Goal: Task Accomplishment & Management: Complete application form

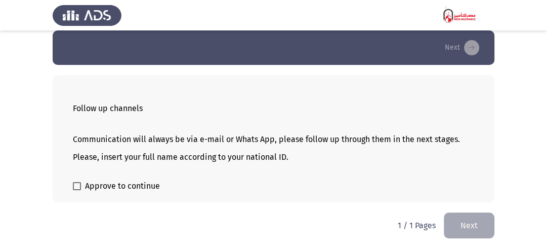
scroll to position [16, 0]
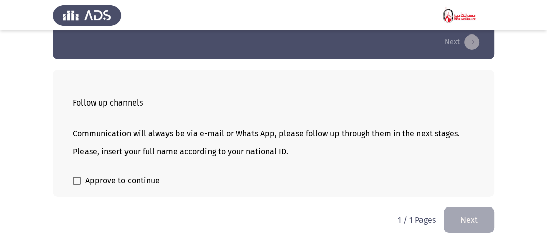
click at [126, 181] on span "Approve to continue" at bounding box center [122, 180] width 75 height 12
click at [77, 184] on input "Approve to continue" at bounding box center [76, 184] width 1 height 1
checkbox input "true"
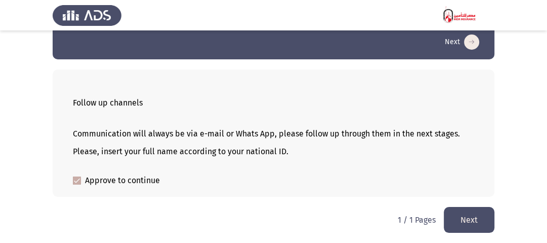
click at [478, 223] on button "Next" at bounding box center [469, 220] width 51 height 26
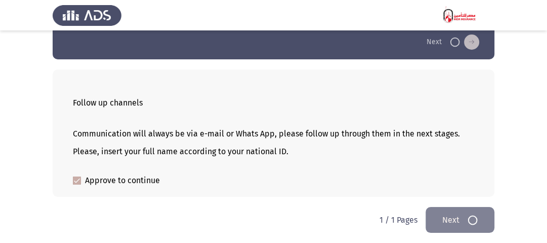
scroll to position [0, 0]
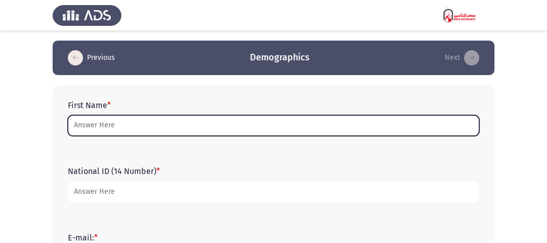
click at [132, 123] on input "First Name *" at bounding box center [274, 125] width 412 height 21
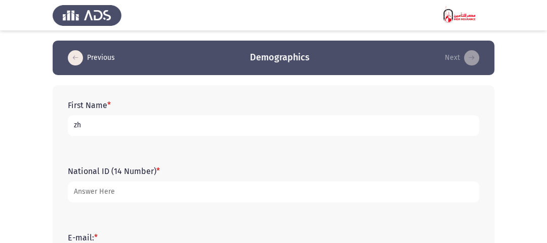
type input "z"
type input "ahmed"
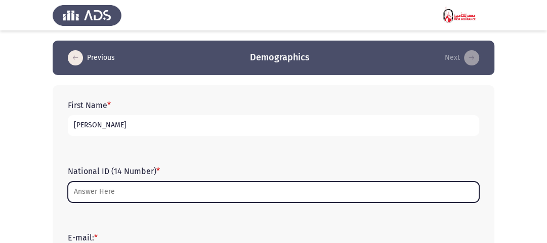
click at [131, 194] on input "National ID (14 Number) *" at bounding box center [274, 191] width 412 height 21
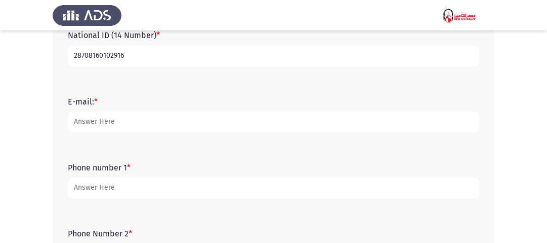
scroll to position [122, 0]
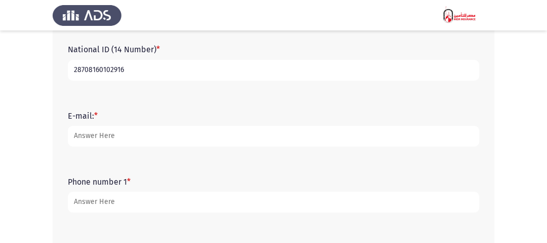
type input "28708160102916"
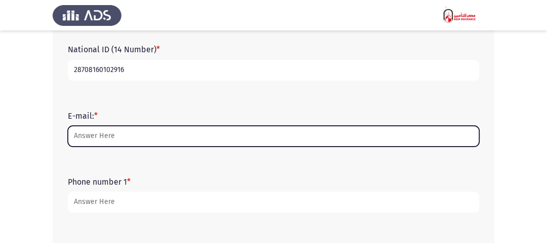
click at [99, 135] on input "E-mail: *" at bounding box center [274, 136] width 412 height 21
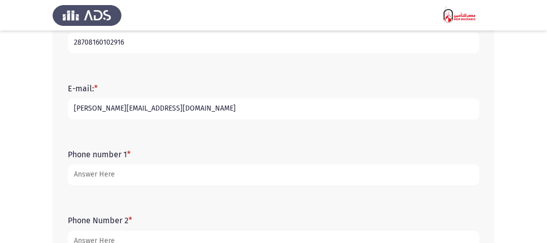
scroll to position [162, 0]
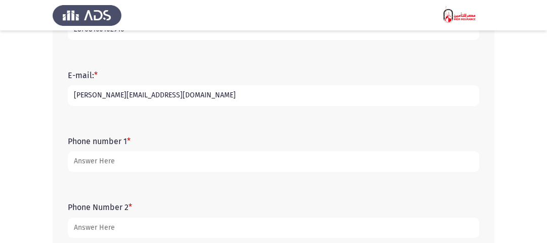
type input "[EMAIL_ADDRESS][DOMAIN_NAME]"
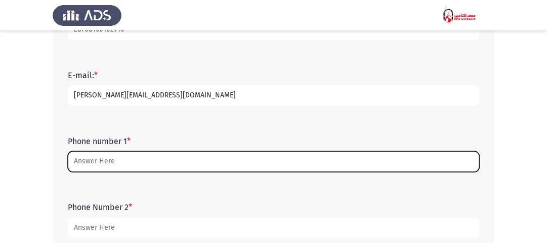
click at [111, 161] on input "Phone number 1 *" at bounding box center [274, 161] width 412 height 21
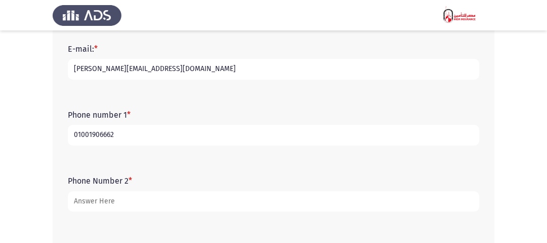
scroll to position [203, 0]
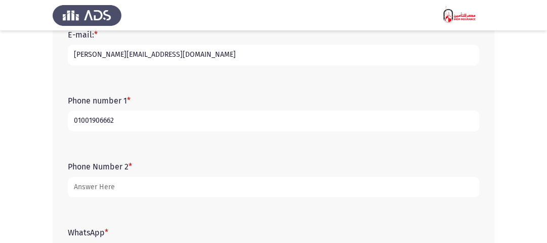
type input "01001906662"
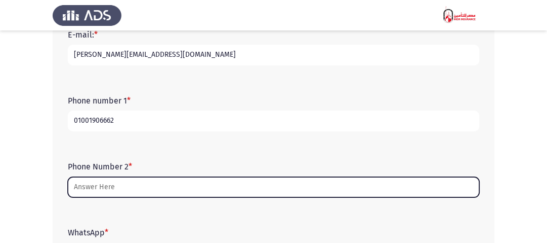
click at [105, 192] on input "Phone Number 2 *" at bounding box center [274, 187] width 412 height 21
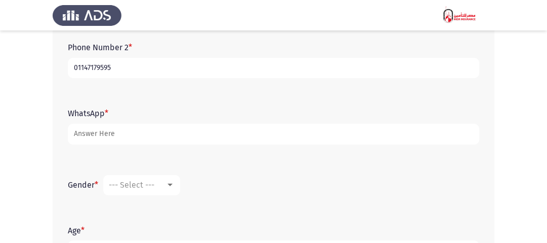
scroll to position [324, 0]
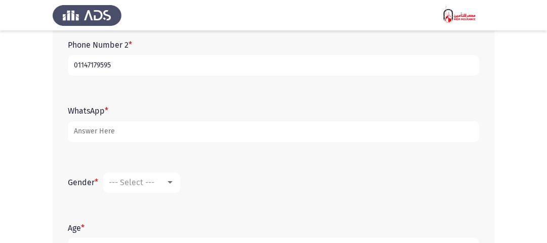
type input "01147179595"
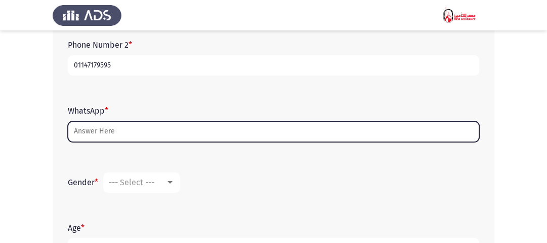
click at [90, 138] on input "WhatsApp *" at bounding box center [274, 131] width 412 height 21
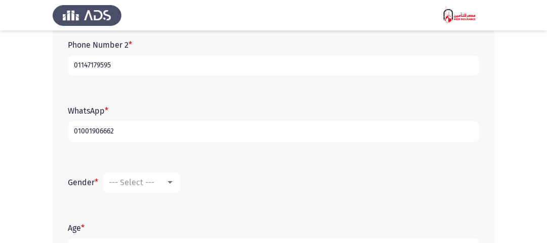
type input "01001906662"
click at [171, 180] on div at bounding box center [170, 182] width 9 height 8
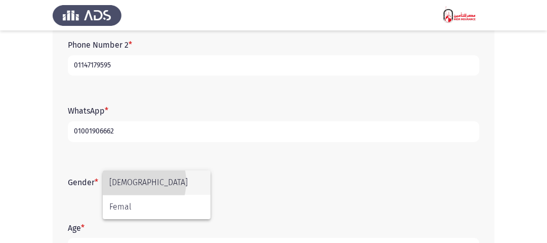
click at [127, 181] on span "Male" at bounding box center [156, 182] width 95 height 24
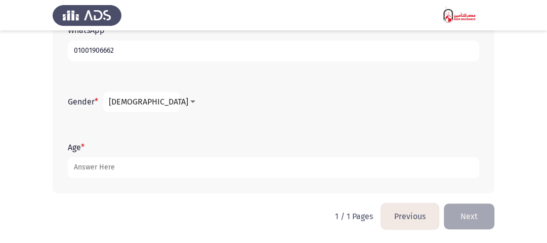
scroll to position [405, 0]
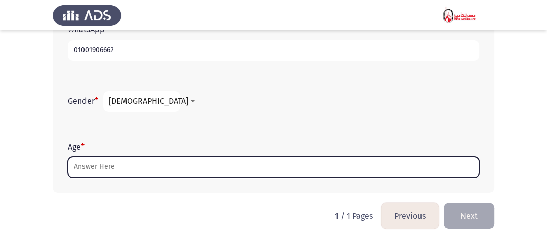
click at [103, 171] on input "Age *" at bounding box center [274, 166] width 412 height 21
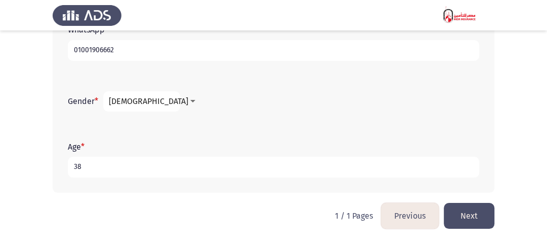
type input "38"
click at [449, 215] on button "Next" at bounding box center [469, 216] width 51 height 26
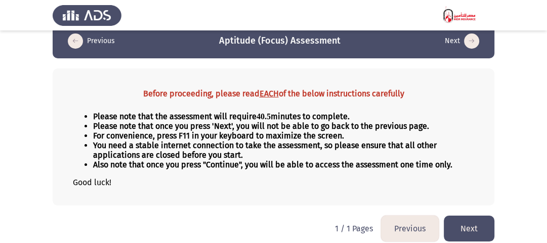
scroll to position [26, 0]
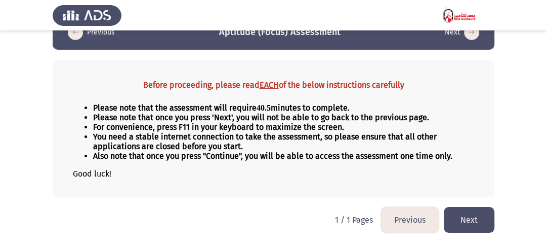
click at [464, 219] on button "Next" at bounding box center [469, 220] width 51 height 26
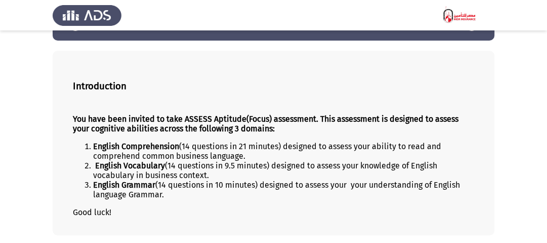
scroll to position [74, 0]
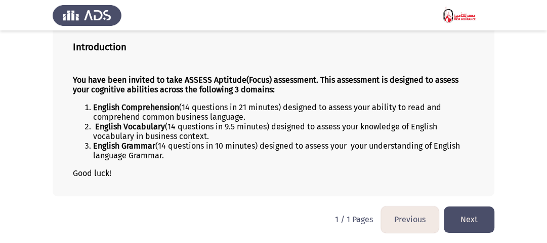
click at [467, 217] on button "Next" at bounding box center [469, 219] width 51 height 26
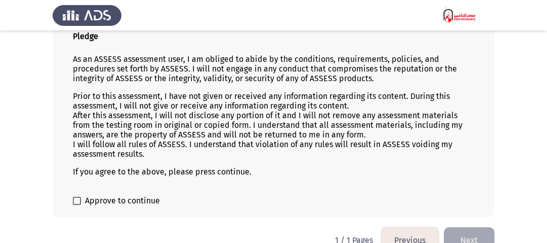
scroll to position [95, 0]
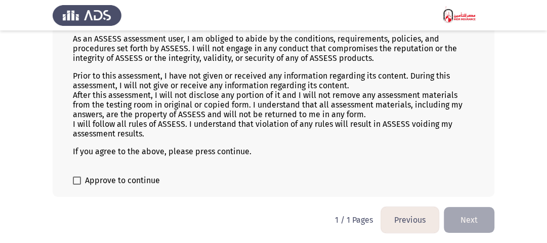
click at [142, 177] on span "Approve to continue" at bounding box center [122, 180] width 75 height 12
click at [77, 184] on input "Approve to continue" at bounding box center [76, 184] width 1 height 1
checkbox input "true"
click at [468, 220] on button "Next" at bounding box center [469, 220] width 51 height 26
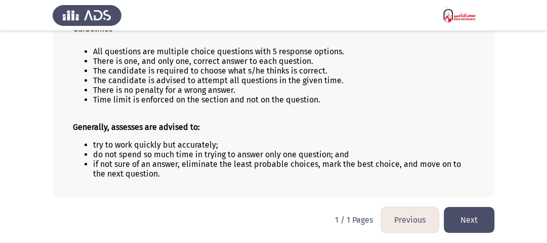
scroll to position [83, 0]
click at [476, 215] on button "Next" at bounding box center [469, 220] width 51 height 26
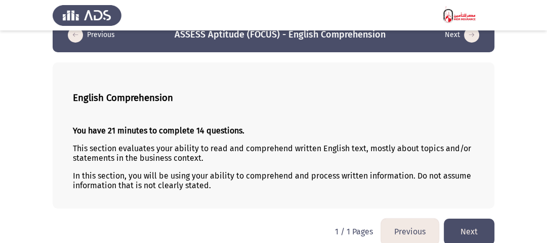
scroll to position [35, 0]
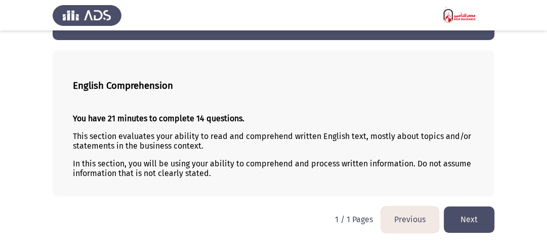
click at [474, 223] on button "Next" at bounding box center [469, 219] width 51 height 26
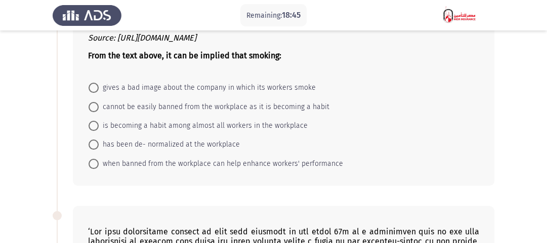
scroll to position [122, 0]
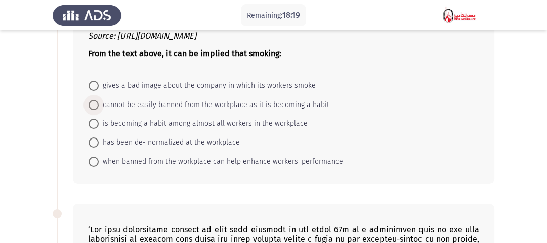
click at [178, 105] on span "cannot be easily banned from the workplace as it is becoming a habit" at bounding box center [214, 105] width 231 height 12
click at [99, 105] on input "cannot be easily banned from the workplace as it is becoming a habit" at bounding box center [94, 105] width 10 height 10
radio input "true"
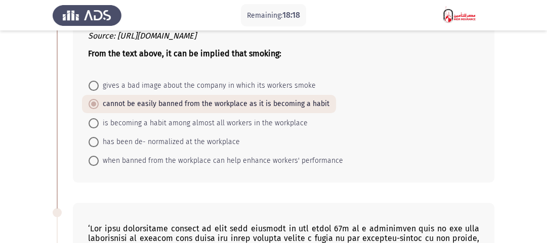
click at [174, 87] on span "gives a bad image about the company in which its workers smoke" at bounding box center [207, 85] width 217 height 12
click at [99, 87] on input "gives a bad image about the company in which its workers smoke" at bounding box center [94, 86] width 10 height 10
radio input "true"
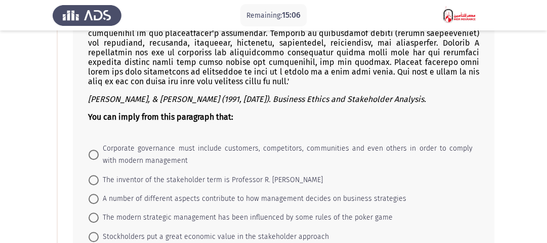
scroll to position [405, 0]
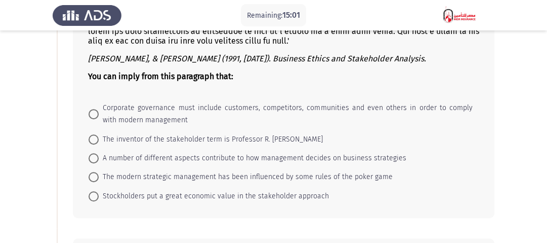
click at [156, 116] on span "Corporate governance must include customers, competitors, communities and even …" at bounding box center [286, 114] width 374 height 24
click at [99, 116] on input "Corporate governance must include customers, competitors, communities and even …" at bounding box center [94, 114] width 10 height 10
radio input "true"
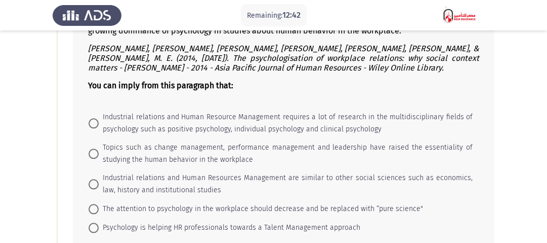
scroll to position [729, 0]
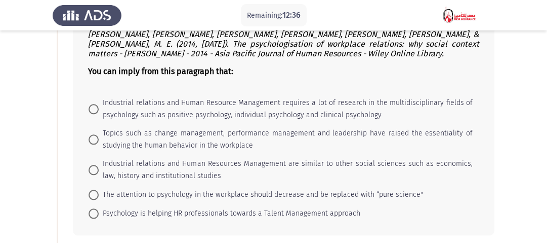
click at [189, 166] on span "Industrial relations and Human Resources Management are similar to other social…" at bounding box center [286, 169] width 374 height 24
click at [99, 166] on input "Industrial relations and Human Resources Management are similar to other social…" at bounding box center [94, 170] width 10 height 10
radio input "true"
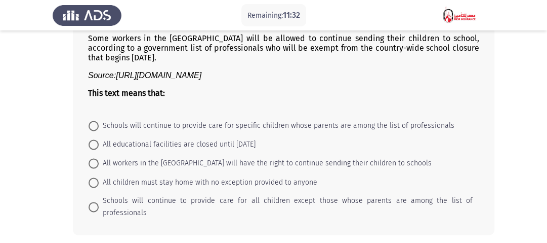
scroll to position [972, 0]
click at [308, 167] on span "All workers in the City of London will have the right to continue sending their…" at bounding box center [265, 162] width 333 height 12
click at [99, 167] on input "All workers in the City of London will have the right to continue sending their…" at bounding box center [94, 162] width 10 height 10
radio input "true"
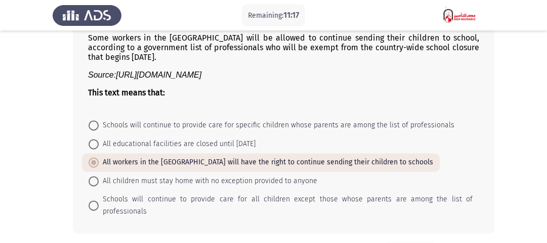
click at [272, 203] on span "Schools will continue to provide care for all children except those whose paren…" at bounding box center [286, 205] width 374 height 24
click at [99, 203] on input "Schools will continue to provide care for all children except those whose paren…" at bounding box center [94, 205] width 10 height 10
radio input "true"
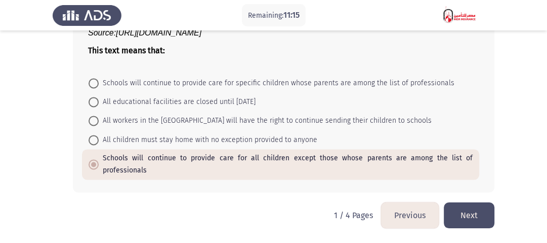
scroll to position [1017, 0]
click at [456, 219] on button "Next" at bounding box center [469, 215] width 51 height 26
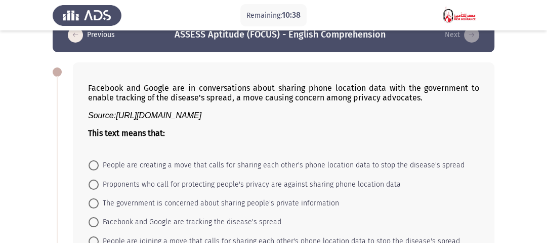
scroll to position [41, 0]
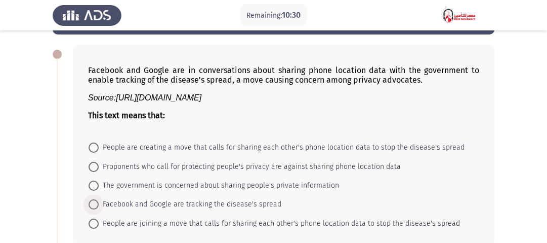
click at [257, 204] on span "Facebook and Google are tracking the disease's spread" at bounding box center [190, 204] width 183 height 12
click at [99, 204] on input "Facebook and Google are tracking the disease's spread" at bounding box center [94, 204] width 10 height 10
radio input "true"
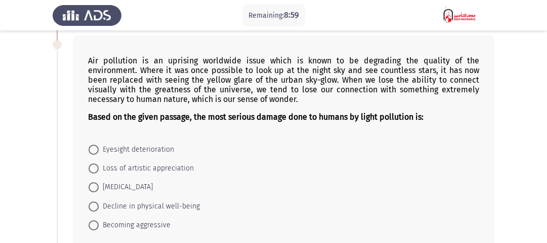
scroll to position [284, 0]
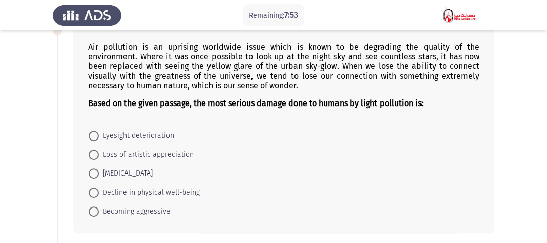
click at [150, 157] on span "Loss of artistic appreciation" at bounding box center [146, 154] width 95 height 12
click at [99, 157] on input "Loss of artistic appreciation" at bounding box center [94, 154] width 10 height 10
radio input "true"
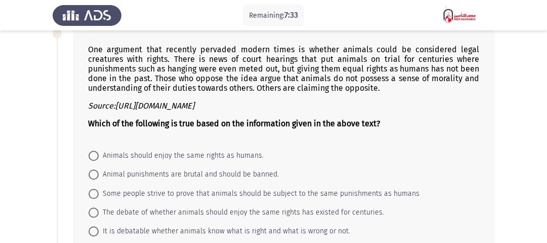
scroll to position [527, 0]
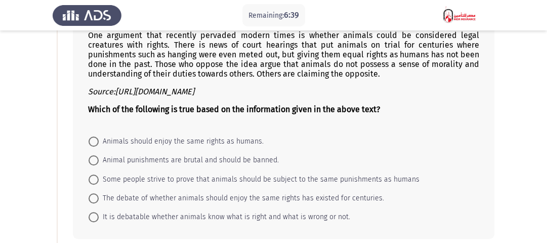
click at [211, 142] on span "Animals should enjoy the same rights as humans." at bounding box center [181, 141] width 165 height 12
click at [99, 142] on input "Animals should enjoy the same rights as humans." at bounding box center [94, 141] width 10 height 10
radio input "true"
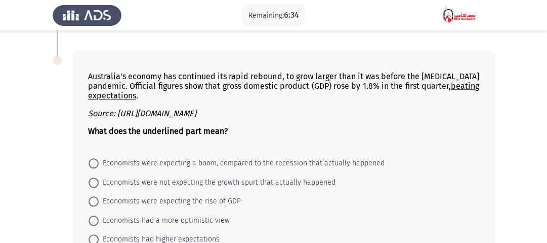
scroll to position [770, 0]
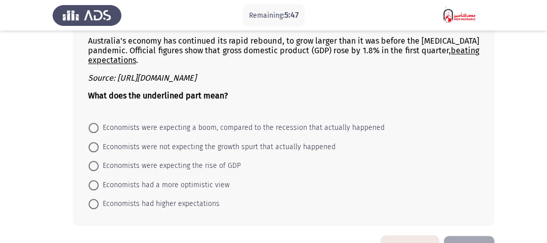
click at [198, 168] on span "Economists were expecting the rise of GDP" at bounding box center [170, 165] width 142 height 12
click at [99, 168] on input "Economists were expecting the rise of GDP" at bounding box center [94, 165] width 10 height 10
radio input "true"
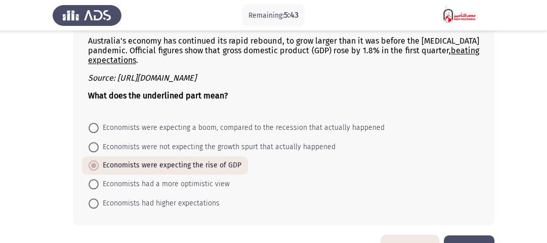
click at [210, 203] on span "Economists had higher expectations" at bounding box center [159, 203] width 121 height 12
click at [99, 203] on input "Economists had higher expectations" at bounding box center [94, 203] width 10 height 10
radio input "true"
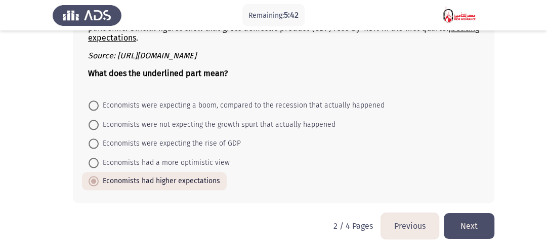
scroll to position [803, 0]
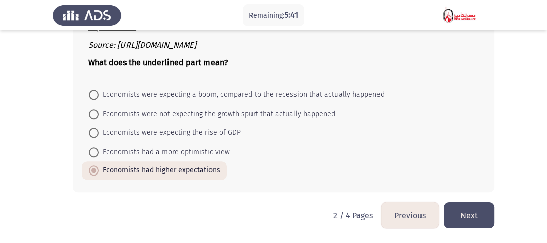
click at [483, 219] on button "Next" at bounding box center [469, 215] width 51 height 26
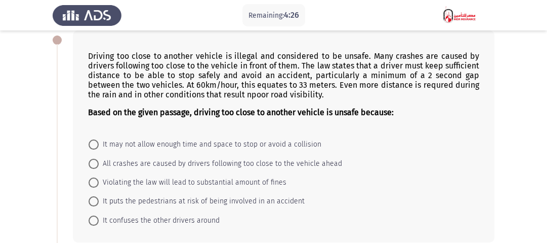
scroll to position [41, 0]
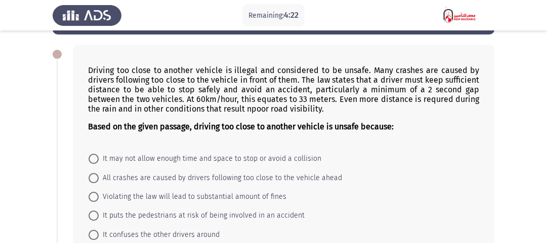
click at [286, 163] on span "It may not allow enough time and space to stop or avoid a collision" at bounding box center [210, 158] width 223 height 12
click at [99, 163] on input "It may not allow enough time and space to stop or avoid a collision" at bounding box center [94, 158] width 10 height 10
radio input "true"
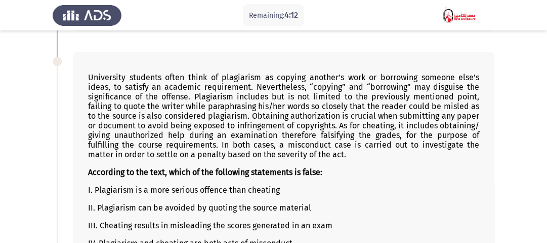
scroll to position [284, 0]
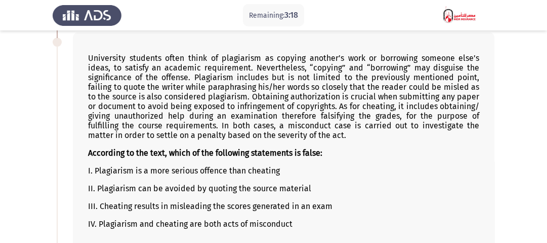
click at [314, 209] on p "III. Cheating results in misleading the scores generated in an exam" at bounding box center [283, 206] width 391 height 10
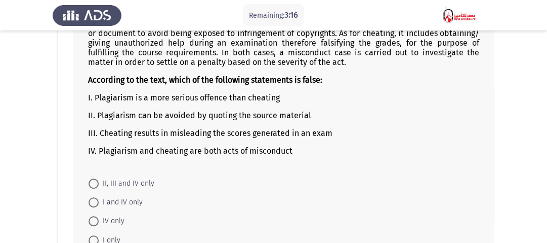
scroll to position [365, 0]
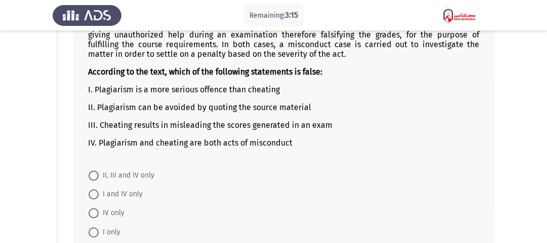
click at [155, 125] on p "III. Cheating results in misleading the scores generated in an exam" at bounding box center [283, 125] width 391 height 10
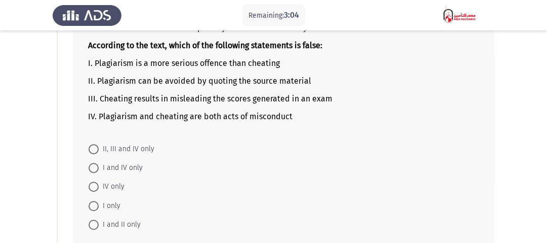
scroll to position [405, 0]
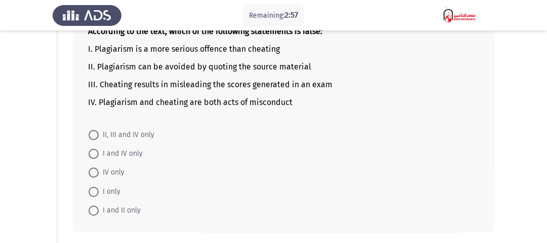
click at [130, 211] on span "I and II only" at bounding box center [120, 210] width 42 height 12
click at [99, 211] on input "I and II only" at bounding box center [94, 210] width 10 height 10
radio input "true"
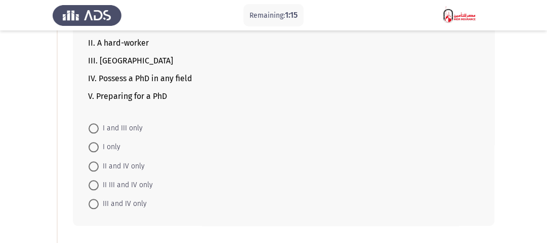
scroll to position [729, 0]
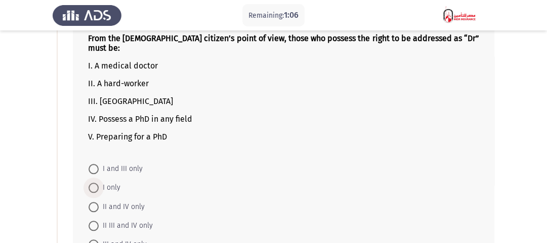
click at [116, 181] on span "I only" at bounding box center [110, 187] width 22 height 12
click at [99, 182] on input "I only" at bounding box center [94, 187] width 10 height 10
radio input "true"
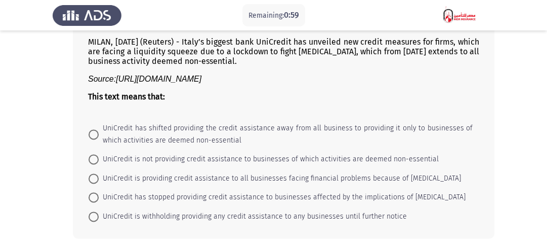
scroll to position [1013, 0]
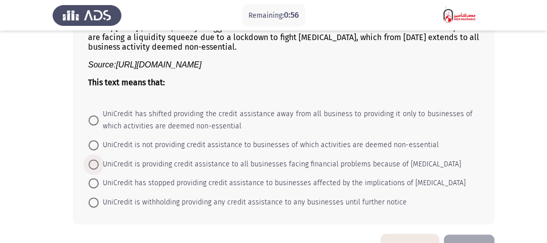
click at [165, 162] on span "UniCredit is providing credit assistance to all businesses facing financial pro…" at bounding box center [280, 164] width 363 height 12
click at [99, 162] on input "UniCredit is providing credit assistance to all businesses facing financial pro…" at bounding box center [94, 164] width 10 height 10
radio input "true"
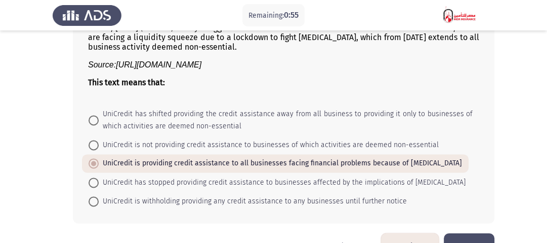
click at [469, 233] on button "Next" at bounding box center [469, 246] width 51 height 26
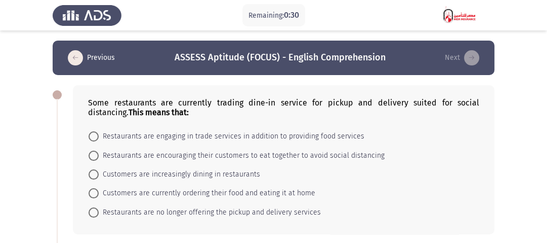
click at [184, 191] on span "Customers are currently ordering their food and eating it at home" at bounding box center [207, 193] width 217 height 12
click at [99, 191] on input "Customers are currently ordering their food and eating it at home" at bounding box center [94, 193] width 10 height 10
radio input "true"
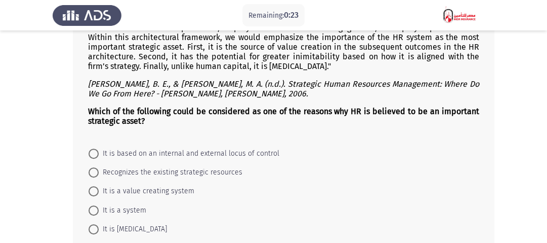
scroll to position [284, 0]
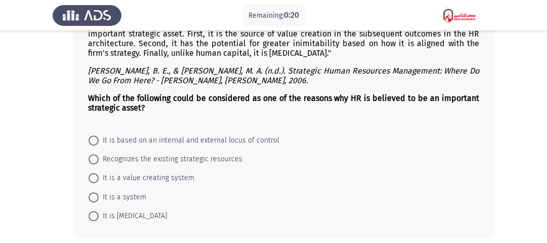
click at [144, 198] on mat-radio-button "It is a system" at bounding box center [117, 196] width 71 height 19
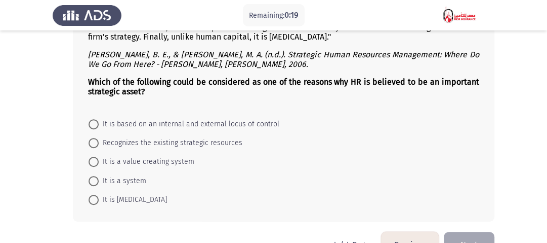
scroll to position [289, 0]
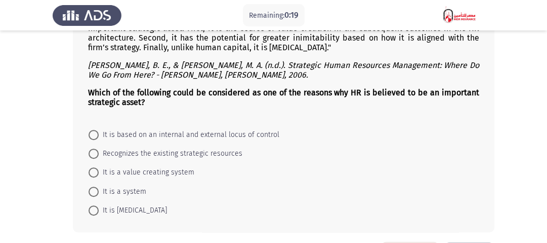
click at [106, 192] on span "It is a system" at bounding box center [123, 191] width 48 height 12
click at [99, 192] on input "It is a system" at bounding box center [94, 191] width 10 height 10
radio input "true"
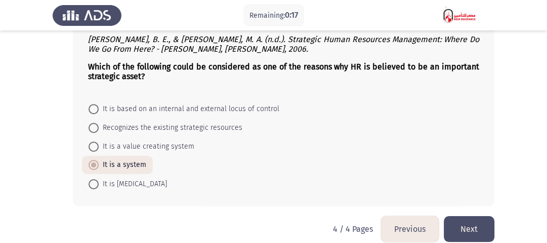
scroll to position [329, 0]
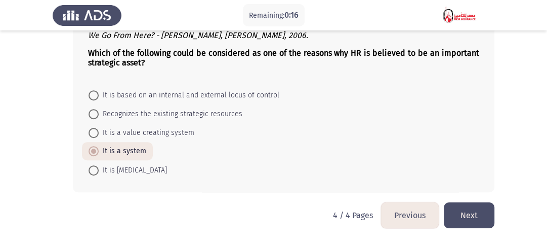
click at [456, 222] on button "Next" at bounding box center [469, 215] width 51 height 26
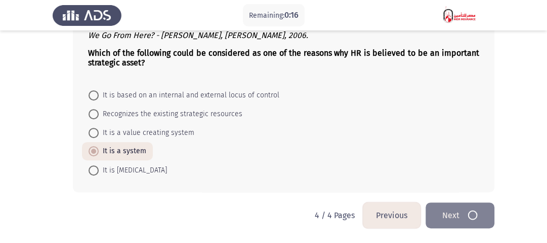
scroll to position [0, 0]
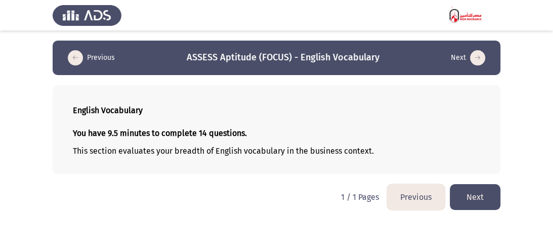
click at [469, 197] on button "Next" at bounding box center [475, 197] width 51 height 26
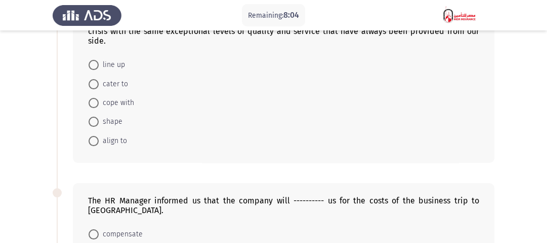
scroll to position [41, 0]
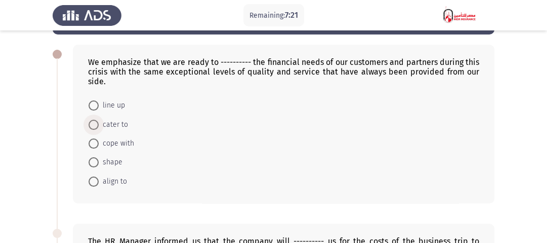
click at [113, 126] on span "cater to" at bounding box center [113, 124] width 29 height 12
click at [99, 126] on input "cater to" at bounding box center [94, 124] width 10 height 10
radio input "true"
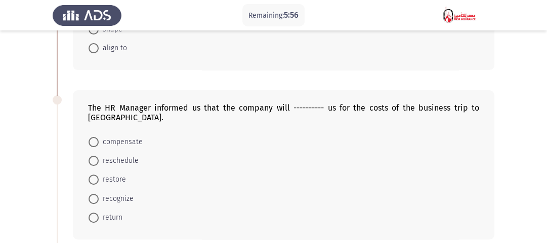
scroll to position [162, 0]
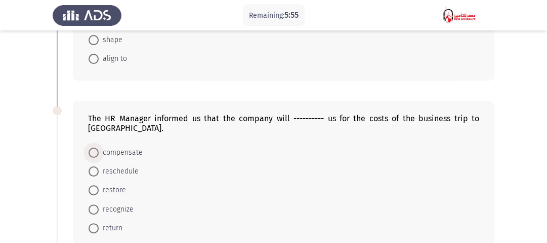
drag, startPoint x: 121, startPoint y: 142, endPoint x: 128, endPoint y: 147, distance: 8.3
click at [121, 146] on span "compensate" at bounding box center [121, 152] width 44 height 12
click at [99, 147] on input "compensate" at bounding box center [94, 152] width 10 height 10
radio input "true"
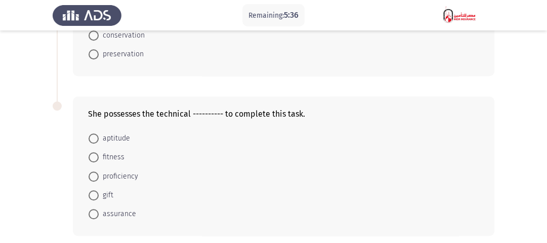
scroll to position [527, 0]
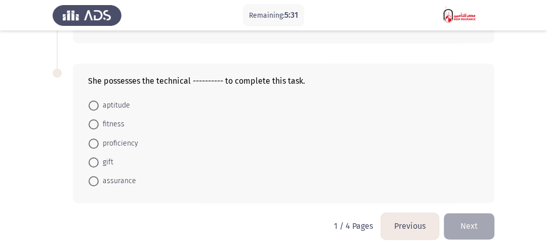
click at [309, 151] on form "aptitude fitness proficiency gift assurance" at bounding box center [283, 142] width 391 height 95
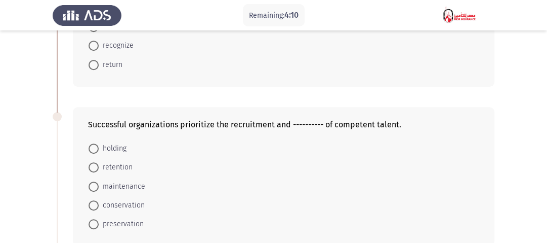
scroll to position [365, 0]
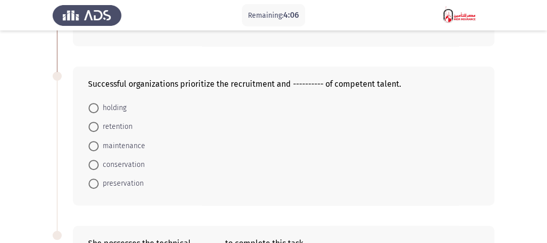
click at [118, 177] on span "preservation" at bounding box center [121, 183] width 45 height 12
click at [99, 178] on input "preservation" at bounding box center [94, 183] width 10 height 10
radio input "true"
click at [201, 164] on form "holding retention maintenance conservation preservation" at bounding box center [283, 145] width 391 height 94
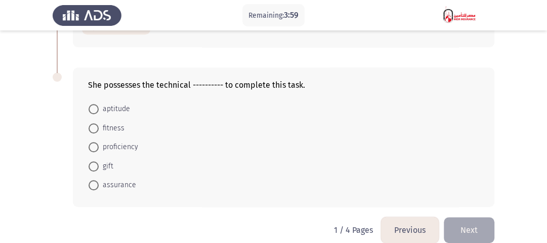
scroll to position [527, 0]
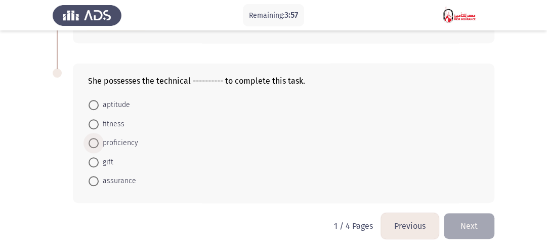
click at [126, 137] on span "proficiency" at bounding box center [118, 143] width 39 height 12
click at [99, 138] on input "proficiency" at bounding box center [94, 143] width 10 height 10
radio input "true"
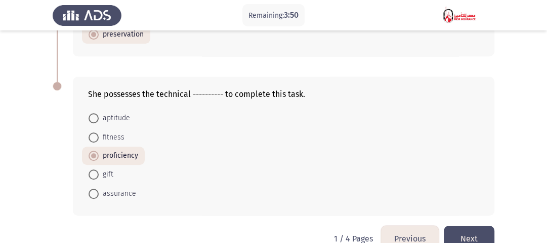
scroll to position [526, 0]
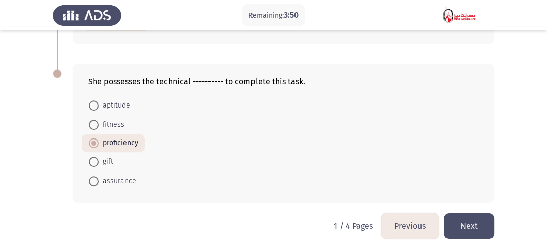
click at [484, 213] on button "Next" at bounding box center [469, 226] width 51 height 26
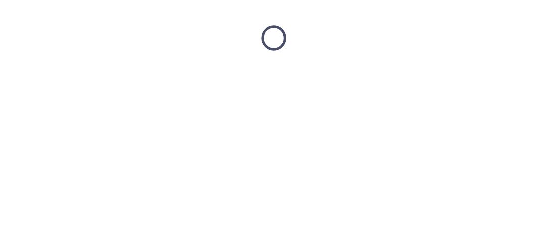
scroll to position [0, 0]
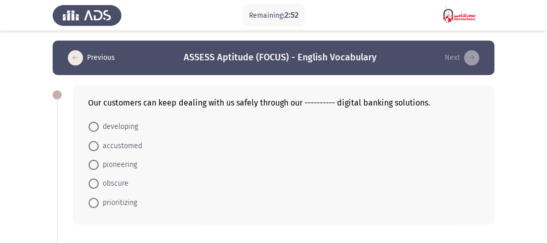
click at [132, 148] on span "accustomed" at bounding box center [121, 146] width 44 height 12
click at [99, 148] on input "accustomed" at bounding box center [94, 146] width 10 height 10
radio input "true"
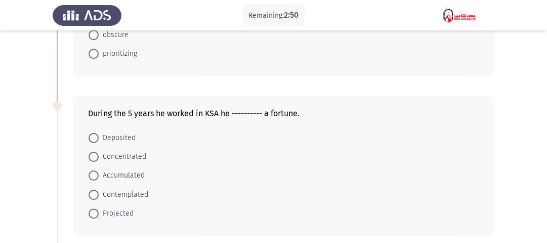
scroll to position [162, 0]
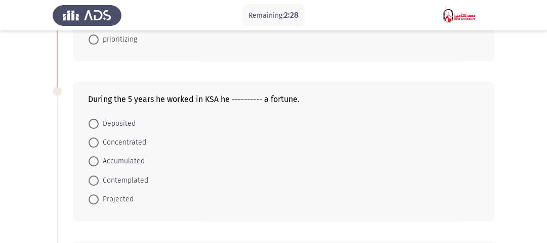
click at [128, 144] on span "Concentrated" at bounding box center [123, 142] width 48 height 12
click at [99, 144] on input "Concentrated" at bounding box center [94, 142] width 10 height 10
radio input "true"
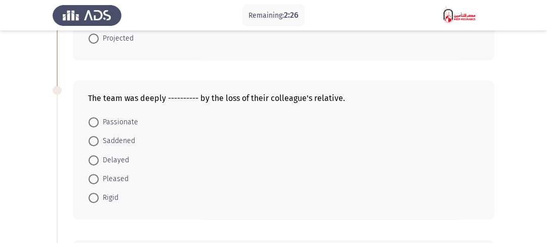
scroll to position [324, 0]
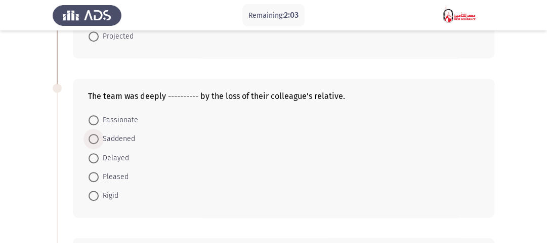
click at [124, 142] on span "Saddened" at bounding box center [117, 139] width 36 height 12
click at [99, 142] on input "Saddened" at bounding box center [94, 139] width 10 height 10
radio input "true"
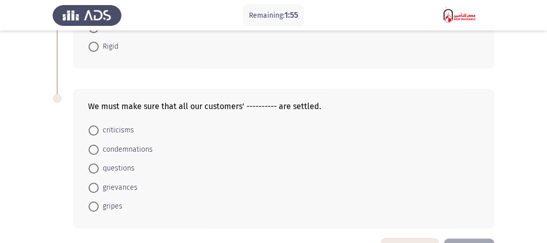
scroll to position [486, 0]
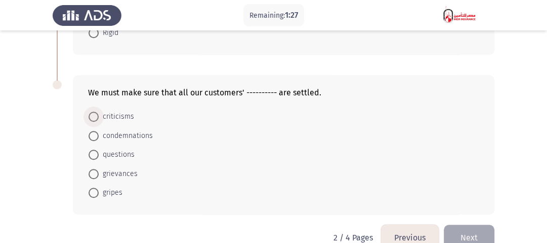
click at [123, 115] on span "criticisms" at bounding box center [116, 116] width 35 height 12
click at [99, 115] on input "criticisms" at bounding box center [94, 116] width 10 height 10
radio input "true"
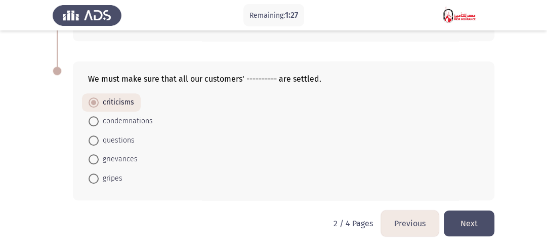
scroll to position [506, 0]
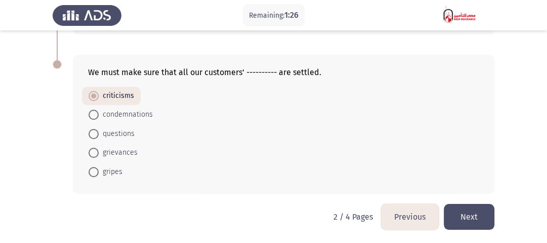
click at [491, 215] on button "Next" at bounding box center [469, 217] width 51 height 26
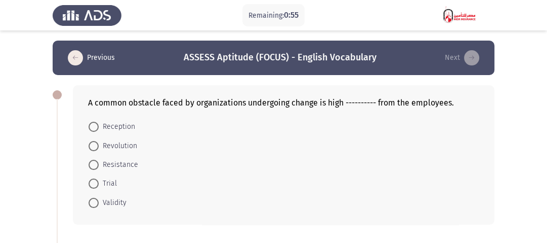
click at [117, 145] on span "Revolution" at bounding box center [118, 146] width 38 height 12
click at [99, 145] on input "Revolution" at bounding box center [94, 146] width 10 height 10
radio input "true"
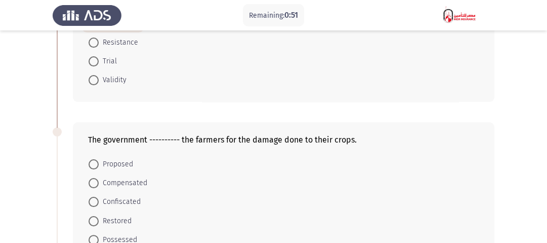
scroll to position [162, 0]
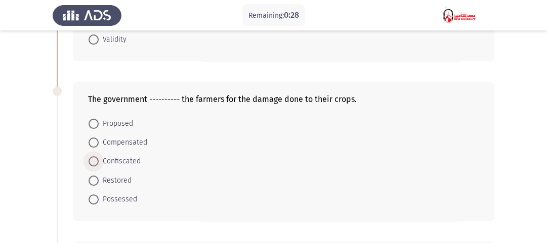
click at [130, 163] on span "Confiscated" at bounding box center [120, 161] width 42 height 12
click at [99, 163] on input "Confiscated" at bounding box center [94, 161] width 10 height 10
radio input "true"
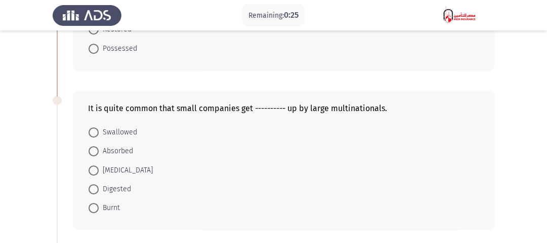
scroll to position [324, 0]
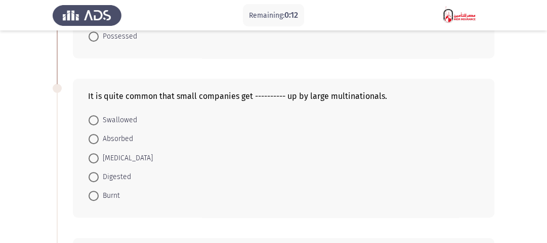
click at [120, 154] on span "Drowned" at bounding box center [126, 158] width 54 height 12
click at [99, 154] on input "Drowned" at bounding box center [94, 158] width 10 height 10
radio input "true"
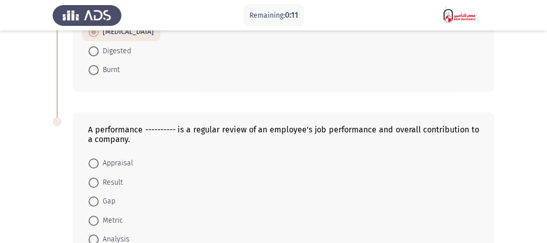
scroll to position [516, 0]
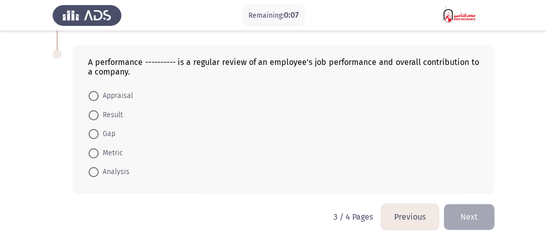
click at [112, 113] on span "Result" at bounding box center [111, 115] width 24 height 12
click at [99, 113] on input "Result" at bounding box center [94, 115] width 10 height 10
radio input "true"
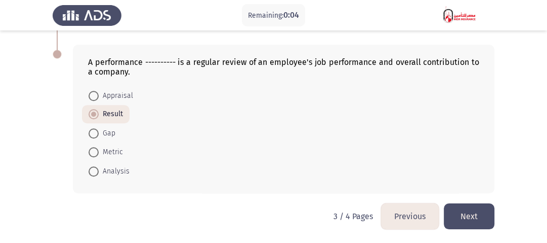
click at [483, 223] on button "Next" at bounding box center [469, 216] width 51 height 26
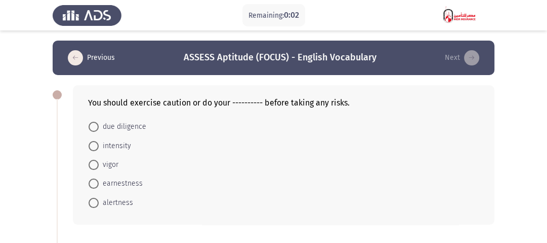
click at [111, 164] on span "vigor" at bounding box center [109, 164] width 20 height 12
click at [99, 164] on input "vigor" at bounding box center [94, 164] width 10 height 10
radio input "true"
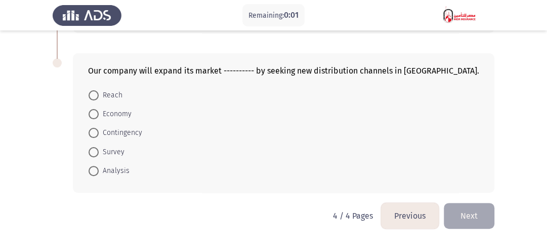
click at [107, 111] on span "Economy" at bounding box center [115, 114] width 33 height 12
click at [99, 111] on input "Economy" at bounding box center [94, 114] width 10 height 10
radio input "true"
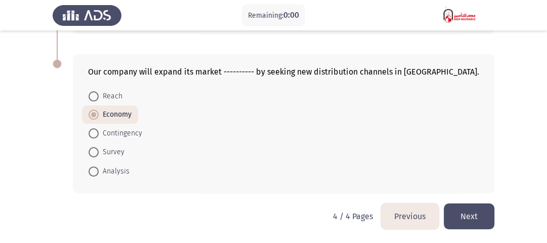
click at [479, 214] on button "Next" at bounding box center [469, 216] width 51 height 26
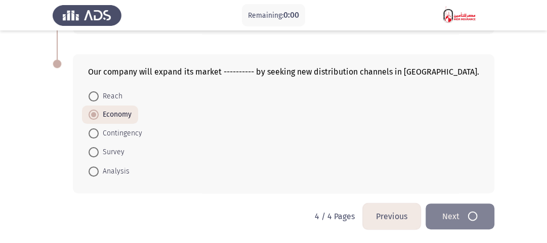
scroll to position [0, 0]
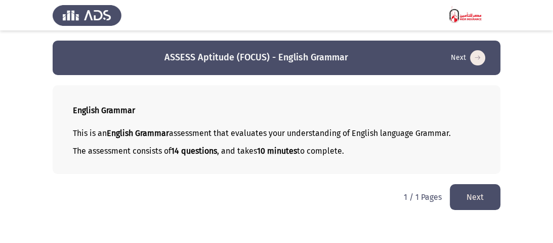
click at [472, 198] on button "Next" at bounding box center [475, 197] width 51 height 26
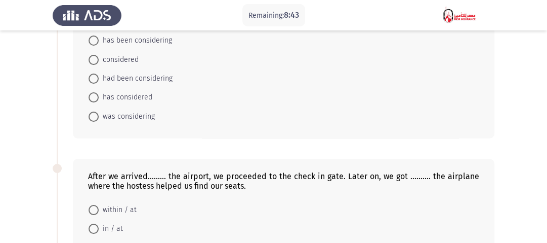
scroll to position [203, 0]
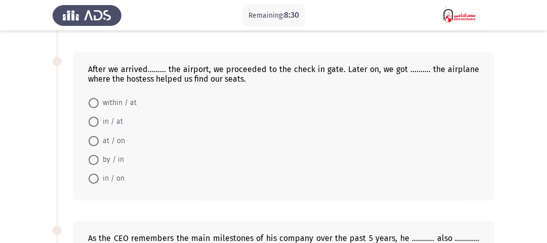
click at [111, 172] on span "in / on" at bounding box center [112, 178] width 26 height 12
click at [99, 173] on input "in / on" at bounding box center [94, 178] width 10 height 10
radio input "true"
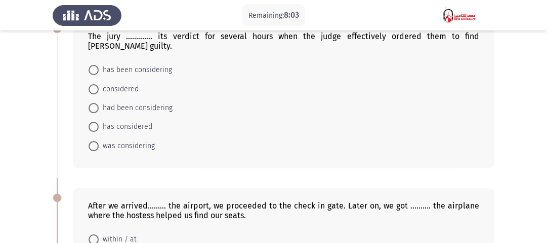
scroll to position [0, 0]
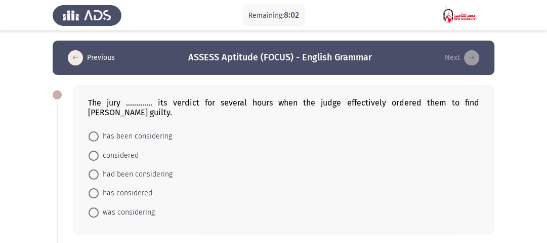
click at [126, 130] on span "has been considering" at bounding box center [135, 136] width 73 height 12
click at [99, 131] on input "has been considering" at bounding box center [94, 136] width 10 height 10
radio input "true"
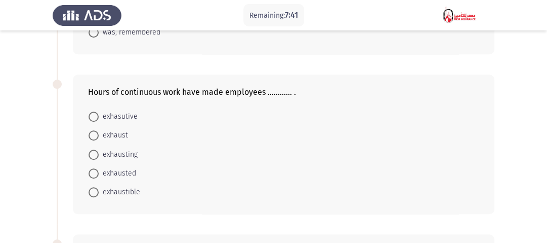
scroll to position [527, 0]
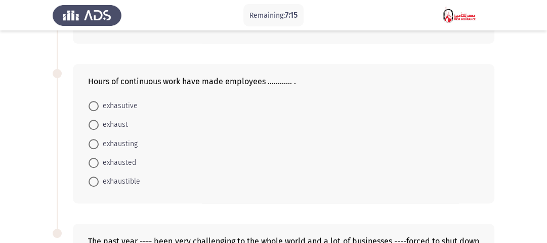
click at [131, 156] on span "exhausted" at bounding box center [117, 162] width 37 height 12
click at [99, 157] on input "exhausted" at bounding box center [94, 162] width 10 height 10
radio input "true"
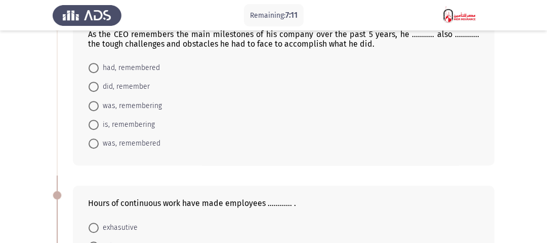
scroll to position [365, 0]
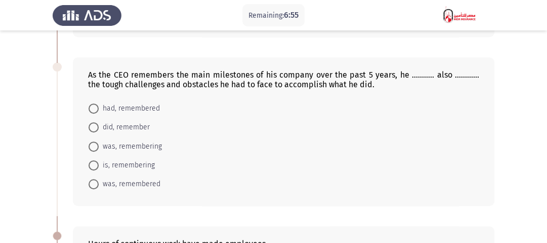
click at [136, 140] on span "was, remembering" at bounding box center [130, 146] width 63 height 12
click at [99, 141] on input "was, remembering" at bounding box center [94, 146] width 10 height 10
radio input "true"
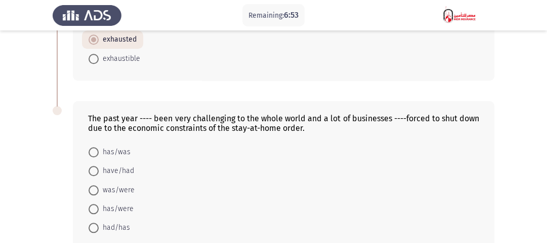
scroll to position [689, 0]
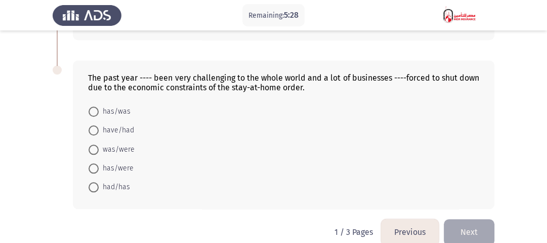
click at [119, 162] on span "has/were" at bounding box center [116, 168] width 35 height 12
click at [99, 163] on input "has/were" at bounding box center [94, 168] width 10 height 10
radio input "true"
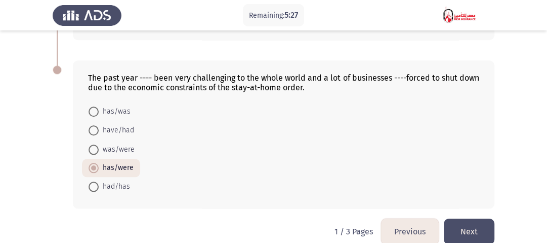
click at [466, 224] on button "Next" at bounding box center [469, 231] width 51 height 26
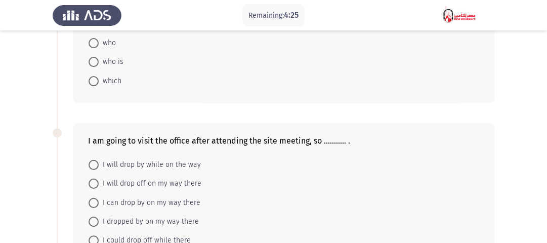
scroll to position [81, 0]
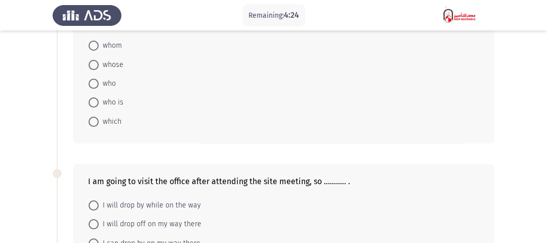
click at [117, 66] on span "whose" at bounding box center [111, 65] width 25 height 12
click at [99, 66] on input "whose" at bounding box center [94, 65] width 10 height 10
radio input "true"
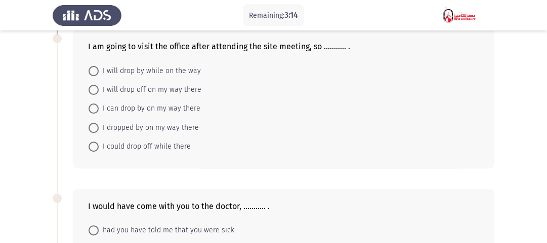
scroll to position [203, 0]
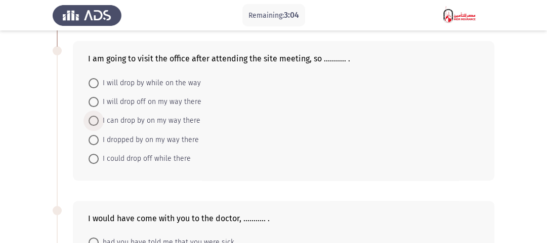
click at [173, 124] on span "I can drop by on my way there" at bounding box center [150, 120] width 102 height 12
click at [99, 124] on input "I can drop by on my way there" at bounding box center [94, 120] width 10 height 10
radio input "true"
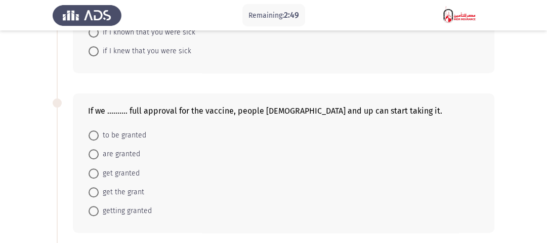
scroll to position [486, 0]
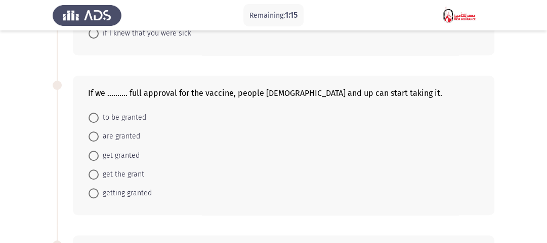
click at [141, 190] on span "getting granted" at bounding box center [125, 193] width 53 height 12
click at [99, 190] on input "getting granted" at bounding box center [94, 193] width 10 height 10
radio input "true"
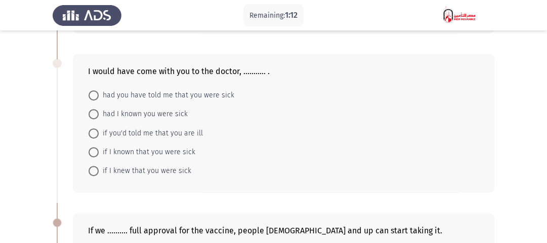
scroll to position [365, 0]
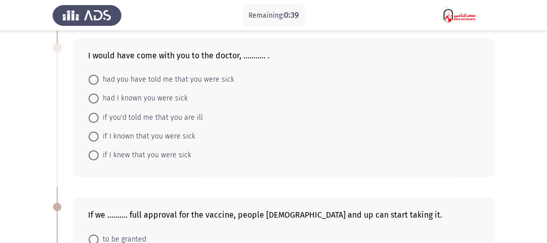
click at [177, 154] on span "if I knew that you were sick" at bounding box center [145, 155] width 93 height 12
click at [99, 154] on input "if I knew that you were sick" at bounding box center [94, 155] width 10 height 10
radio input "true"
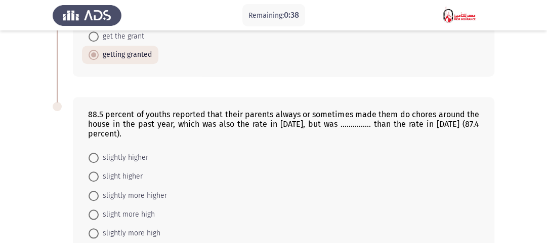
scroll to position [648, 0]
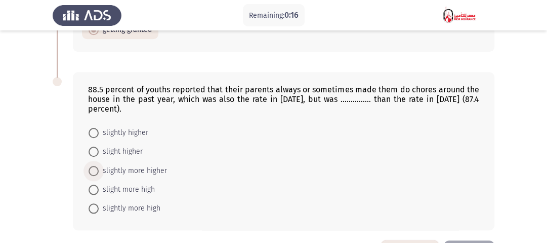
click at [147, 170] on span "slightly more higher" at bounding box center [133, 171] width 68 height 12
click at [99, 170] on input "slightly more higher" at bounding box center [94, 171] width 10 height 10
radio input "true"
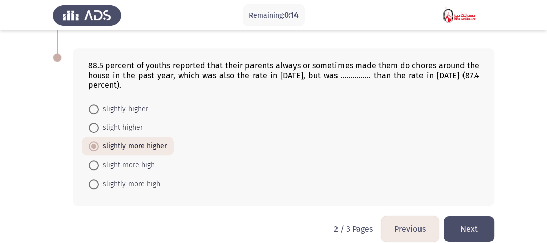
scroll to position [685, 0]
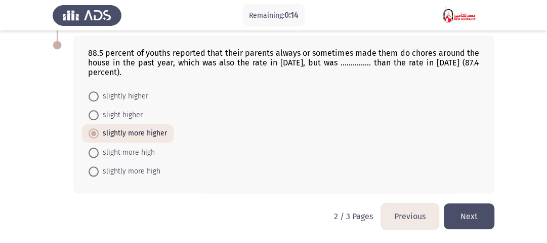
click at [463, 217] on button "Next" at bounding box center [469, 216] width 51 height 26
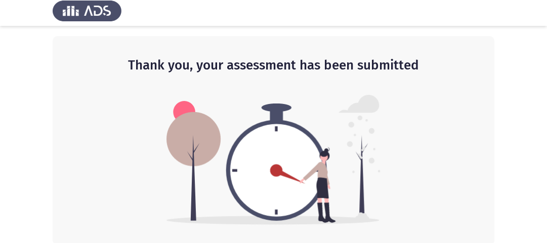
scroll to position [6, 0]
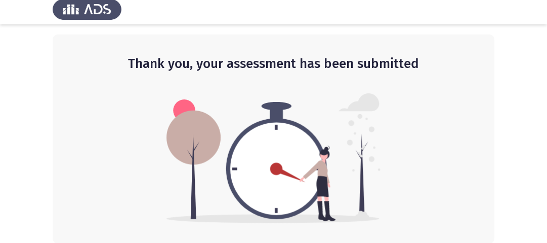
click at [237, 117] on img at bounding box center [274, 158] width 214 height 130
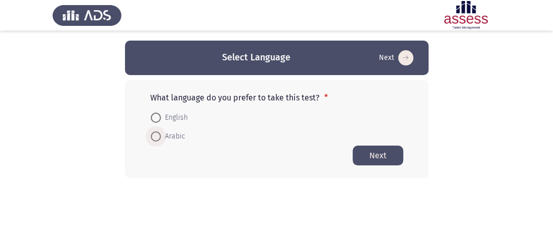
click at [170, 134] on span "Arabic" at bounding box center [173, 136] width 24 height 12
click at [161, 134] on input "Arabic" at bounding box center [156, 136] width 10 height 10
radio input "true"
click at [376, 158] on button "Next" at bounding box center [378, 155] width 51 height 20
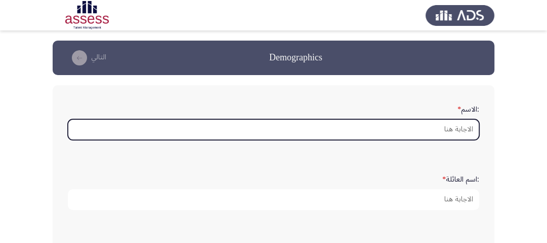
click at [465, 132] on input ":الاسم *" at bounding box center [274, 129] width 412 height 21
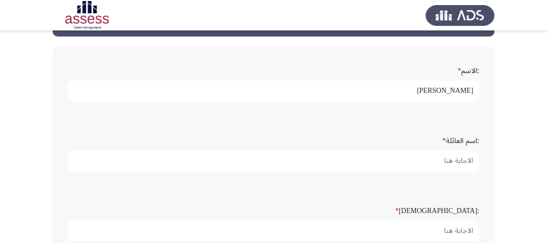
scroll to position [81, 0]
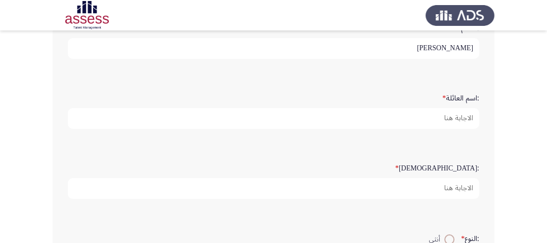
type input "[PERSON_NAME]"
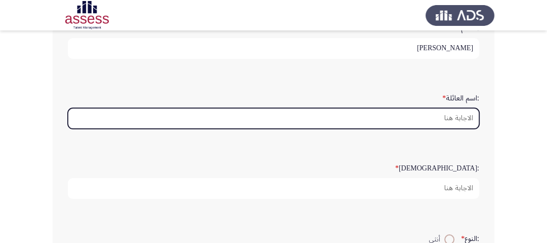
click at [464, 116] on input ":اسم العائلة *" at bounding box center [274, 118] width 412 height 21
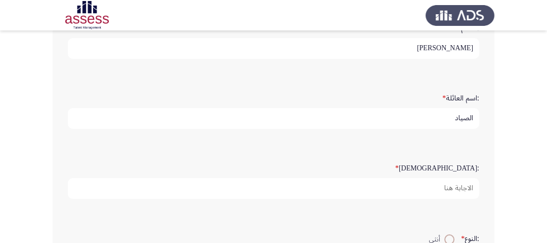
type input "الصياد"
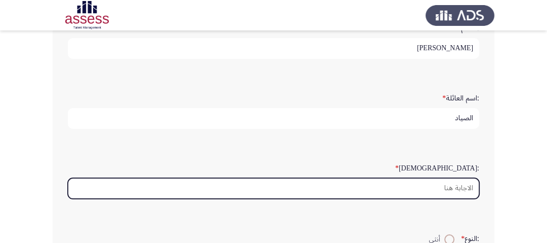
click at [465, 188] on input ":السن *" at bounding box center [274, 188] width 412 height 21
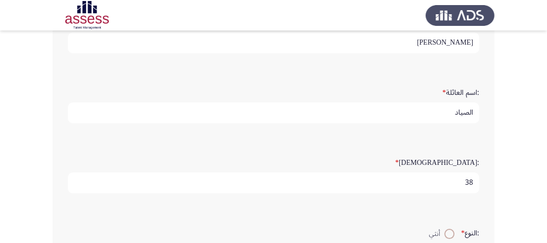
scroll to position [203, 0]
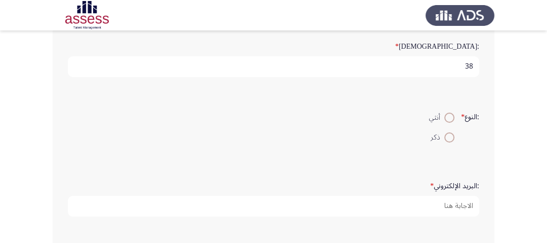
type input "38"
click at [446, 134] on span at bounding box center [450, 137] width 10 height 10
click at [446, 134] on input "ذكر" at bounding box center [450, 137] width 10 height 10
radio input "true"
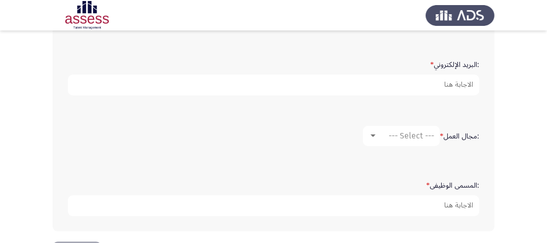
scroll to position [324, 0]
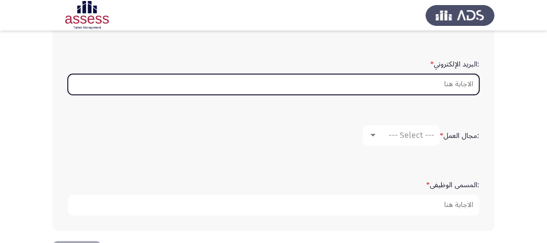
click at [451, 82] on input ":البريد الإلكتروني *" at bounding box center [274, 84] width 412 height 21
type input "ش"
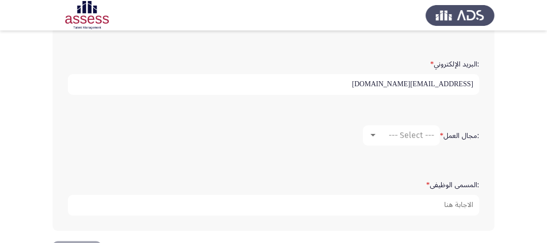
type input "[EMAIL_ADDRESS][DOMAIN_NAME]"
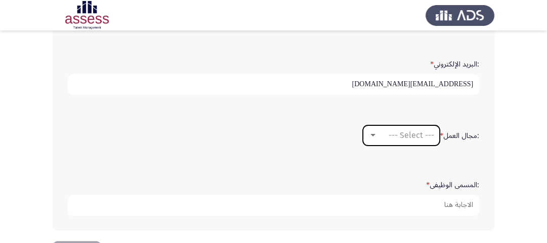
click at [408, 136] on span "--- Select ---" at bounding box center [412, 135] width 46 height 10
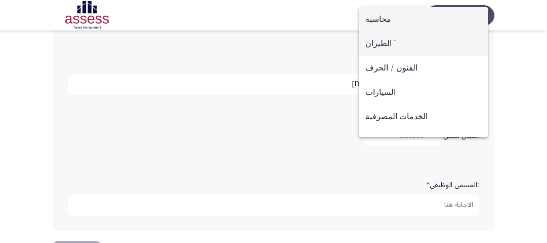
click at [374, 49] on span "الطيران `" at bounding box center [424, 43] width 116 height 24
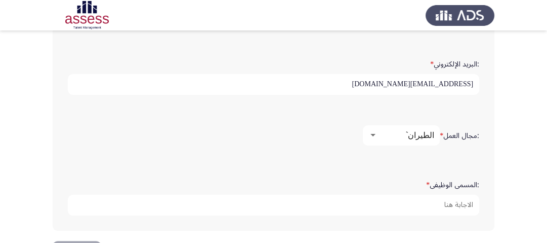
scroll to position [358, 0]
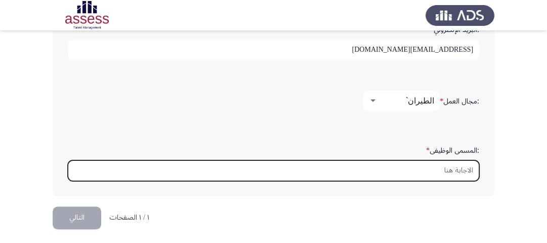
click at [467, 164] on input ":المسمى الوظيفى *" at bounding box center [274, 170] width 412 height 21
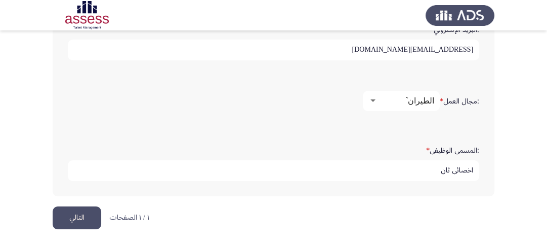
type input "اخصائى ثان"
drag, startPoint x: 81, startPoint y: 217, endPoint x: 89, endPoint y: 220, distance: 8.7
click at [82, 217] on button "التالي" at bounding box center [77, 217] width 49 height 23
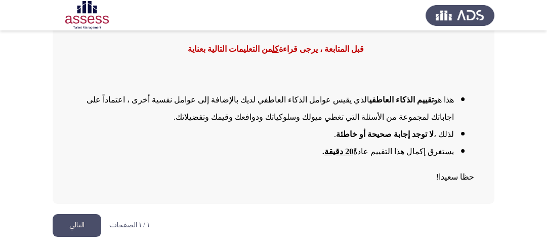
scroll to position [119, 0]
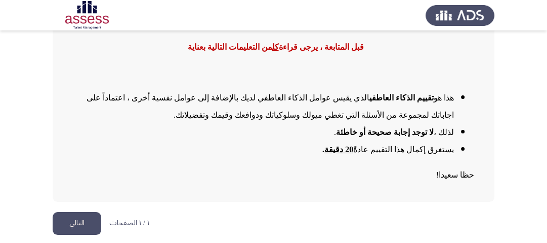
click at [88, 223] on button "التالي" at bounding box center [77, 223] width 49 height 23
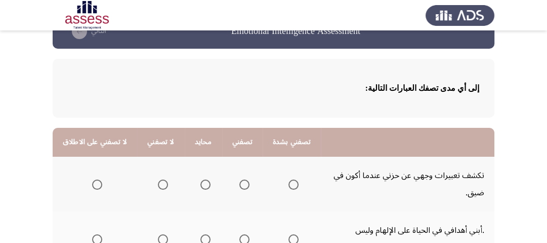
scroll to position [41, 0]
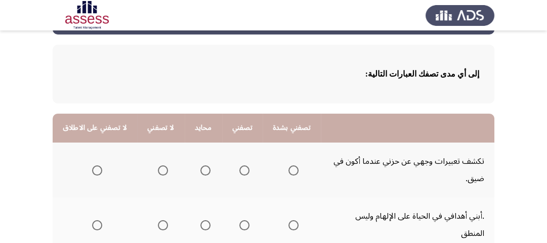
click at [200, 171] on span "Select an option" at bounding box center [205, 170] width 10 height 10
click at [200, 171] on input "Select an option" at bounding box center [205, 170] width 10 height 10
click at [239, 173] on span "Select an option" at bounding box center [244, 170] width 10 height 10
click at [239, 173] on input "Select an option" at bounding box center [244, 170] width 10 height 10
click at [203, 173] on span "Select an option" at bounding box center [205, 170] width 10 height 10
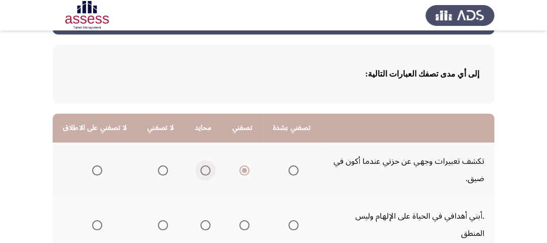
click at [203, 173] on input "Select an option" at bounding box center [205, 170] width 10 height 10
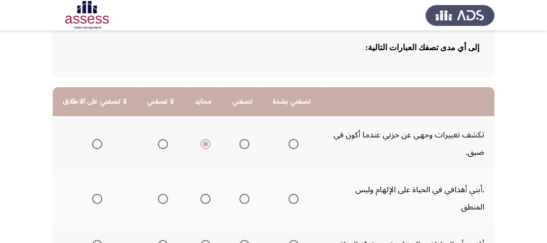
scroll to position [81, 0]
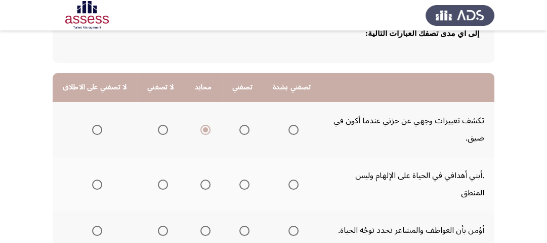
click at [201, 179] on span "Select an option" at bounding box center [205, 184] width 10 height 10
click at [201, 179] on input "Select an option" at bounding box center [205, 184] width 10 height 10
click at [239, 225] on span "Select an option" at bounding box center [244, 230] width 10 height 10
click at [239, 225] on input "Select an option" at bounding box center [244, 230] width 10 height 10
click at [239, 179] on span "Select an option" at bounding box center [244, 184] width 10 height 10
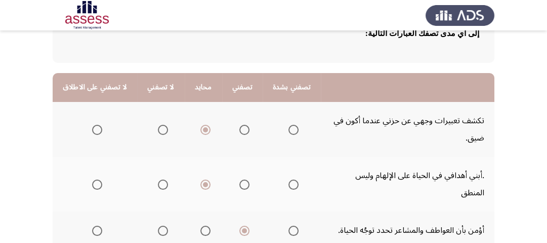
click at [239, 179] on input "Select an option" at bounding box center [244, 184] width 10 height 10
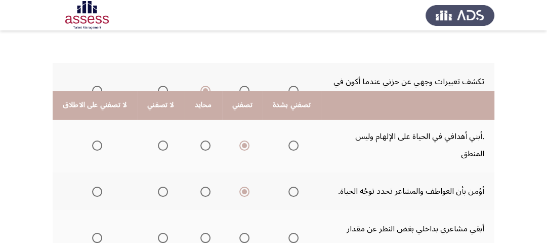
scroll to position [203, 0]
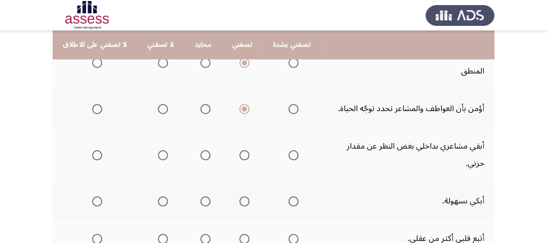
click at [200, 150] on span "Select an option" at bounding box center [205, 155] width 10 height 10
click at [200, 150] on input "Select an option" at bounding box center [205, 155] width 10 height 10
click at [239, 150] on span "Select an option" at bounding box center [244, 155] width 10 height 10
click at [239, 150] on input "Select an option" at bounding box center [244, 155] width 10 height 10
click at [200, 196] on span "Select an option" at bounding box center [205, 201] width 10 height 10
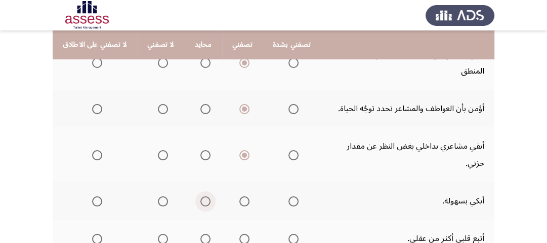
click at [200, 196] on input "Select an option" at bounding box center [205, 201] width 10 height 10
click at [200, 233] on span "Select an option" at bounding box center [205, 238] width 10 height 10
click at [200, 233] on input "Select an option" at bounding box center [205, 238] width 10 height 10
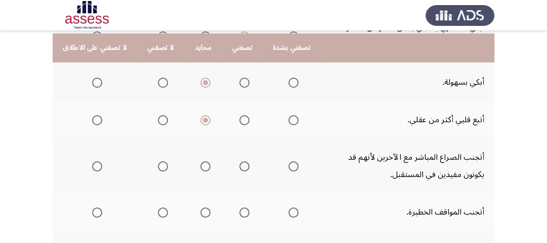
scroll to position [324, 0]
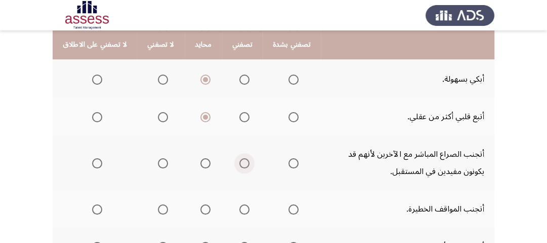
click at [239, 158] on span "Select an option" at bounding box center [244, 163] width 10 height 10
click at [239, 158] on input "Select an option" at bounding box center [244, 163] width 10 height 10
click at [200, 204] on span "Select an option" at bounding box center [205, 209] width 10 height 10
click at [200, 204] on input "Select an option" at bounding box center [205, 209] width 10 height 10
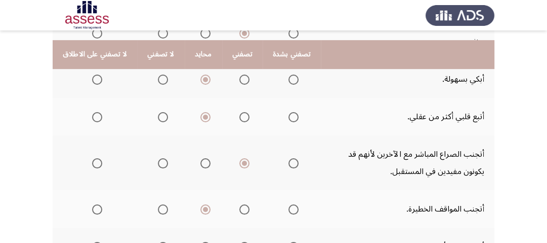
scroll to position [365, 0]
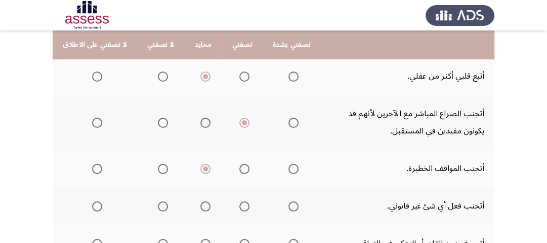
click at [239, 201] on span "Select an option" at bounding box center [244, 206] width 10 height 10
click at [239, 201] on input "Select an option" at bounding box center [244, 206] width 10 height 10
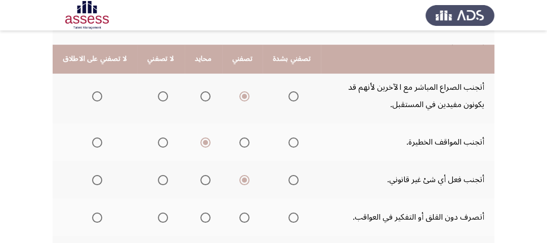
scroll to position [405, 0]
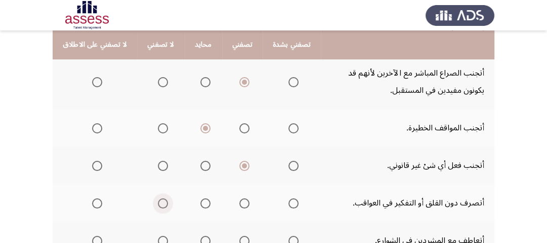
click at [159, 198] on span "Select an option" at bounding box center [163, 203] width 10 height 10
click at [159, 198] on input "Select an option" at bounding box center [163, 203] width 10 height 10
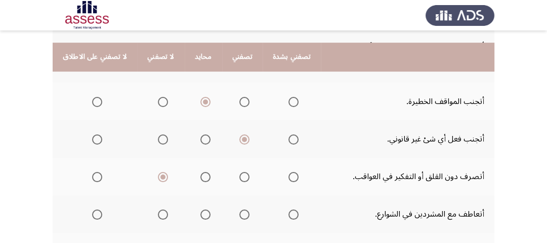
scroll to position [446, 0]
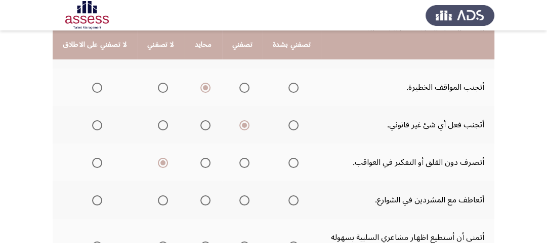
click at [290, 195] on span "Select an option" at bounding box center [294, 200] width 10 height 10
click at [290, 195] on input "Select an option" at bounding box center [294, 200] width 10 height 10
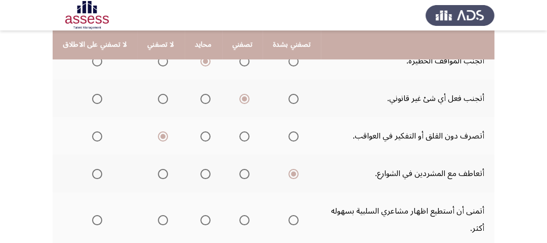
scroll to position [486, 0]
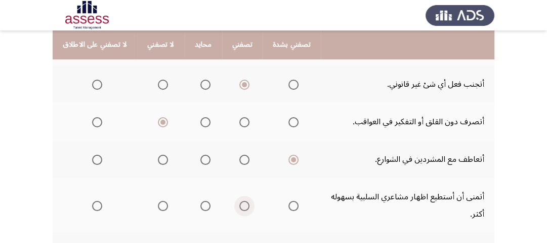
click at [239, 200] on span "Select an option" at bounding box center [244, 205] width 10 height 10
click at [239, 200] on input "Select an option" at bounding box center [244, 205] width 10 height 10
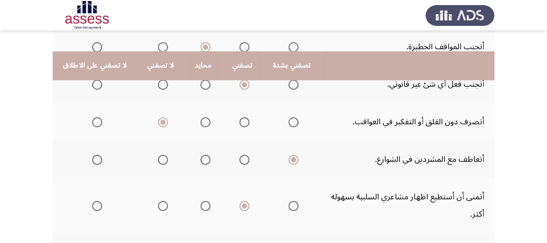
scroll to position [527, 0]
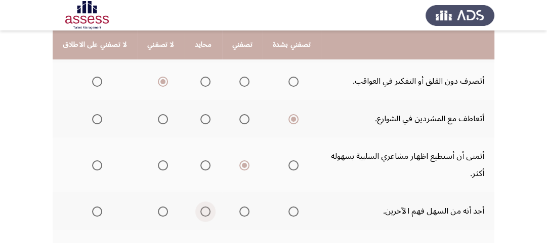
click at [200, 206] on span "Select an option" at bounding box center [205, 211] width 10 height 10
click at [200, 206] on input "Select an option" at bounding box center [205, 211] width 10 height 10
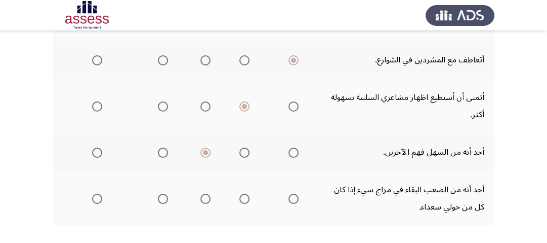
scroll to position [600, 0]
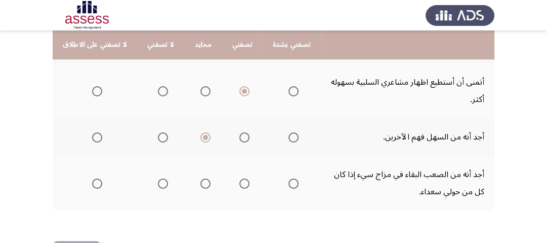
click at [241, 174] on mat-radio-group "Select an option" at bounding box center [242, 182] width 14 height 17
click at [239, 178] on span "Select an option" at bounding box center [244, 183] width 10 height 10
click at [239, 178] on input "Select an option" at bounding box center [244, 183] width 10 height 10
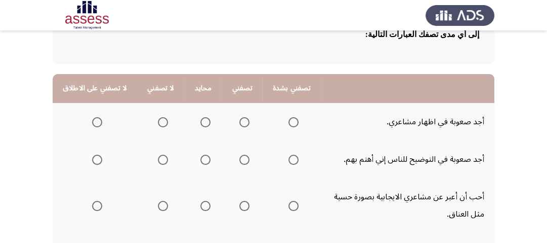
scroll to position [81, 0]
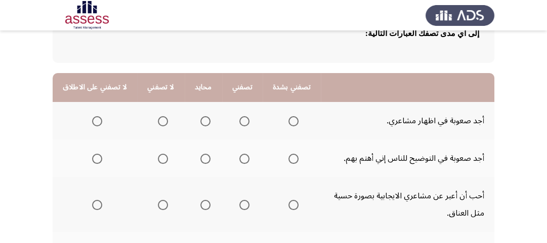
click at [200, 122] on span "Select an option" at bounding box center [205, 121] width 10 height 10
click at [200, 122] on input "Select an option" at bounding box center [205, 121] width 10 height 10
click at [200, 157] on span "Select an option" at bounding box center [205, 158] width 10 height 10
click at [200, 157] on input "Select an option" at bounding box center [205, 158] width 10 height 10
click at [241, 205] on span "Select an option" at bounding box center [244, 204] width 10 height 10
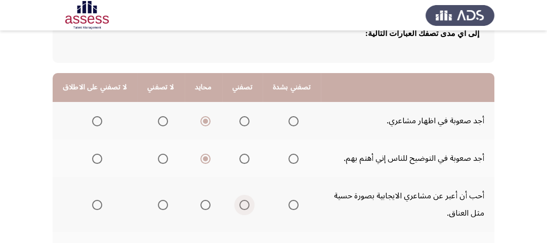
click at [241, 205] on input "Select an option" at bounding box center [244, 204] width 10 height 10
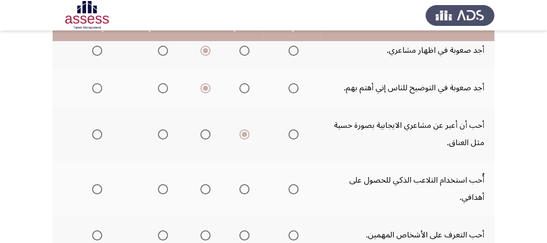
scroll to position [162, 0]
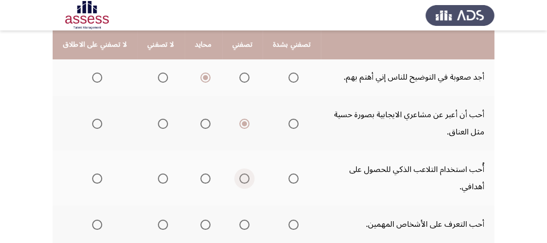
click at [239, 178] on span "Select an option" at bounding box center [244, 178] width 10 height 10
click at [239, 178] on input "Select an option" at bounding box center [244, 178] width 10 height 10
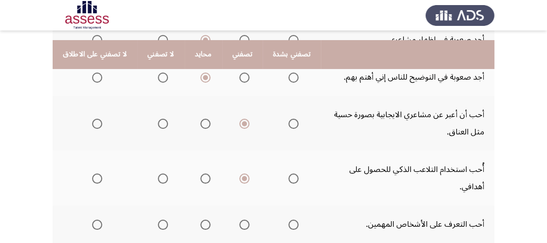
scroll to position [203, 0]
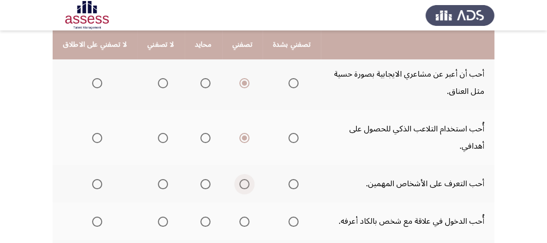
click at [239, 184] on span "Select an option" at bounding box center [244, 184] width 10 height 10
click at [239, 184] on input "Select an option" at bounding box center [244, 184] width 10 height 10
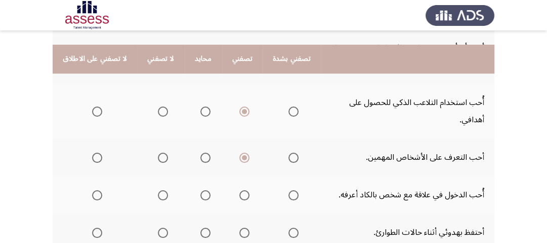
scroll to position [243, 0]
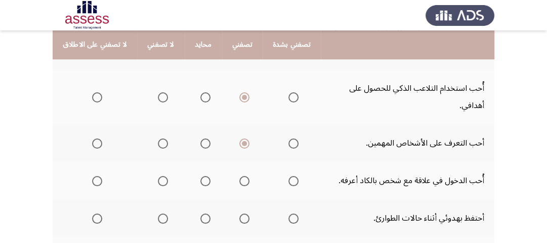
click at [239, 181] on span "Select an option" at bounding box center [244, 181] width 10 height 10
click at [239, 181] on input "Select an option" at bounding box center [244, 181] width 10 height 10
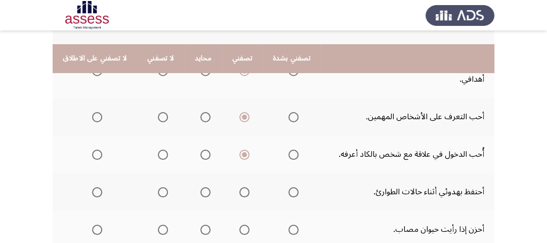
scroll to position [284, 0]
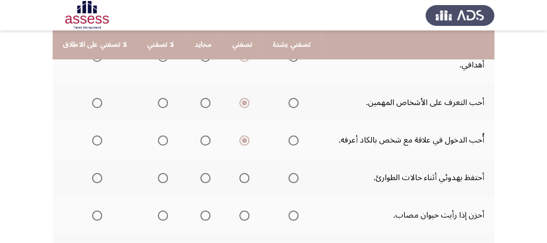
click at [239, 180] on mat-radio-group "Select an option" at bounding box center [242, 177] width 14 height 17
click at [239, 179] on span "Select an option" at bounding box center [244, 178] width 10 height 10
click at [239, 179] on input "Select an option" at bounding box center [244, 178] width 10 height 10
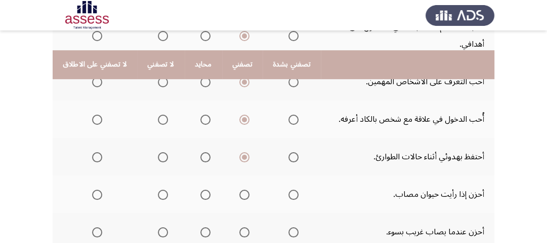
scroll to position [324, 0]
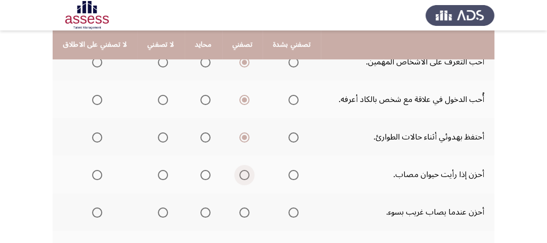
click at [239, 176] on span "Select an option" at bounding box center [244, 175] width 10 height 10
click at [239, 176] on input "Select an option" at bounding box center [244, 175] width 10 height 10
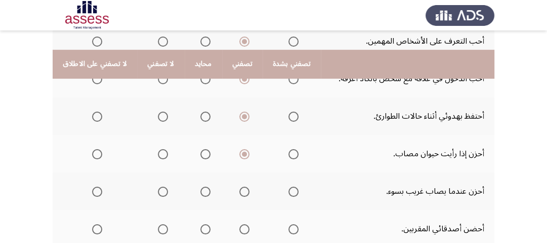
scroll to position [365, 0]
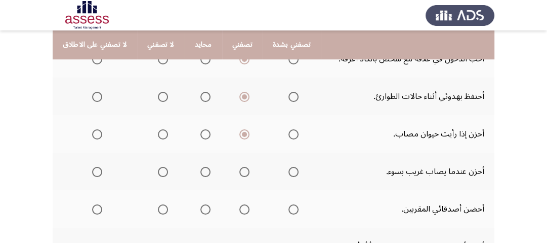
click at [239, 172] on span "Select an option" at bounding box center [244, 172] width 10 height 10
click at [239, 172] on input "Select an option" at bounding box center [244, 172] width 10 height 10
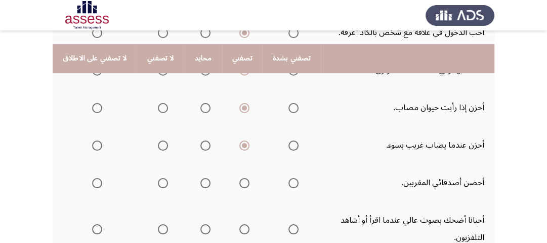
scroll to position [405, 0]
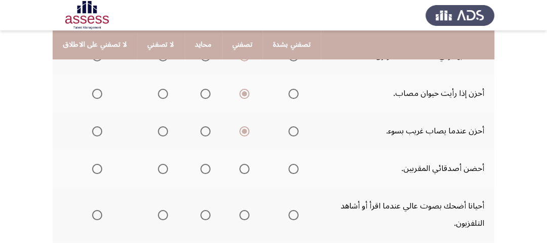
click at [239, 167] on span "Select an option" at bounding box center [244, 169] width 10 height 10
click at [239, 167] on input "Select an option" at bounding box center [244, 169] width 10 height 10
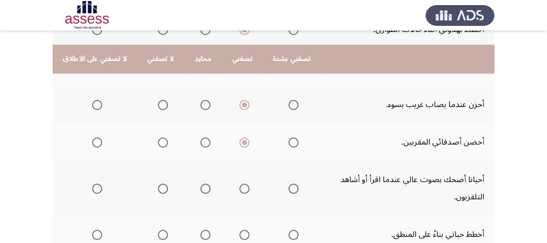
scroll to position [446, 0]
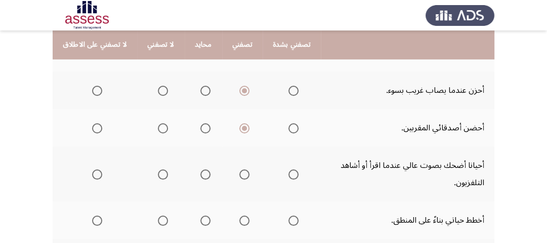
click at [239, 171] on span "Select an option" at bounding box center [244, 174] width 10 height 10
click at [239, 171] on input "Select an option" at bounding box center [244, 174] width 10 height 10
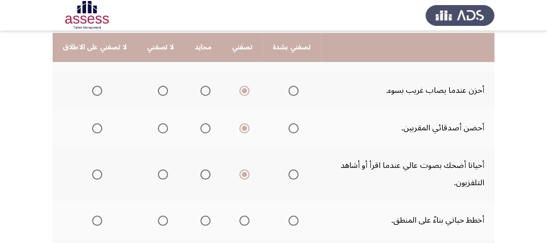
scroll to position [486, 0]
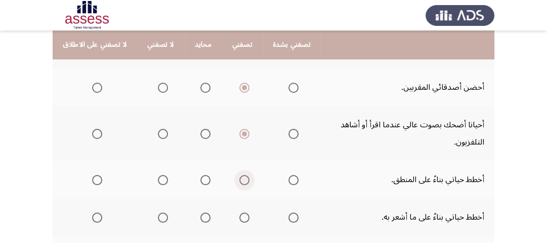
click at [241, 177] on span "Select an option" at bounding box center [244, 180] width 10 height 10
click at [241, 177] on input "Select an option" at bounding box center [244, 180] width 10 height 10
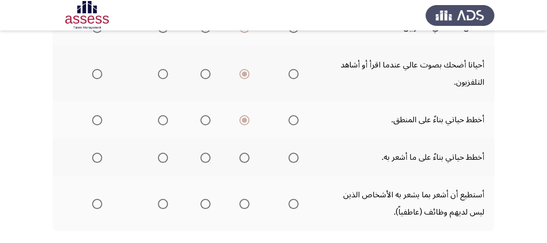
scroll to position [567, 0]
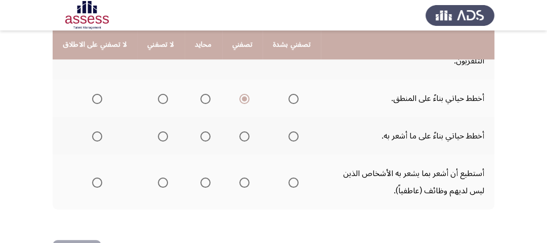
click at [239, 133] on span "Select an option" at bounding box center [244, 136] width 10 height 10
click at [239, 133] on input "Select an option" at bounding box center [244, 136] width 10 height 10
click at [240, 178] on span "Select an option" at bounding box center [244, 182] width 10 height 10
click at [240, 178] on input "Select an option" at bounding box center [244, 182] width 10 height 10
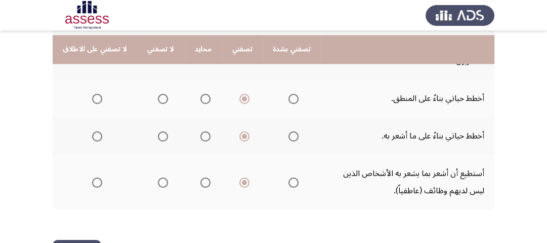
scroll to position [600, 0]
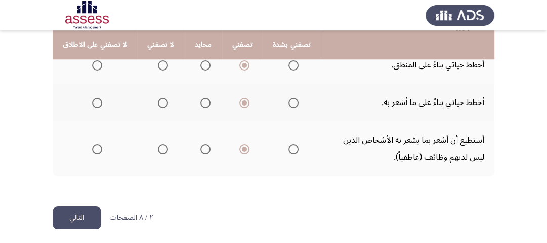
click at [77, 218] on button "التالي" at bounding box center [77, 217] width 49 height 23
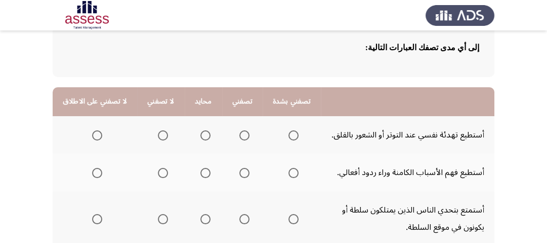
scroll to position [81, 0]
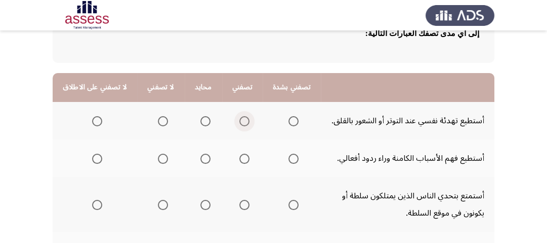
click at [239, 117] on span "Select an option" at bounding box center [244, 121] width 10 height 10
click at [239, 117] on input "Select an option" at bounding box center [244, 121] width 10 height 10
click at [239, 160] on span "Select an option" at bounding box center [244, 158] width 10 height 10
click at [239, 160] on input "Select an option" at bounding box center [244, 158] width 10 height 10
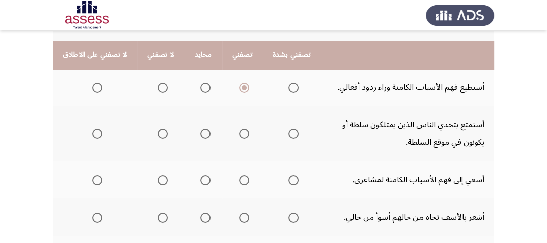
scroll to position [162, 0]
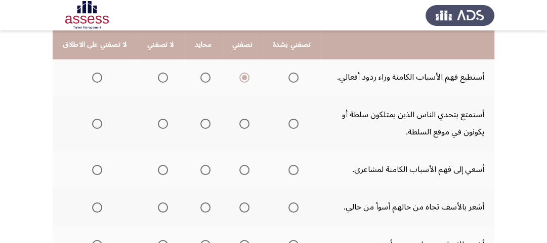
click at [200, 124] on span "Select an option" at bounding box center [205, 123] width 10 height 10
click at [200, 124] on input "Select an option" at bounding box center [205, 123] width 10 height 10
click at [239, 172] on span "Select an option" at bounding box center [244, 170] width 10 height 10
click at [239, 172] on input "Select an option" at bounding box center [244, 170] width 10 height 10
click at [239, 202] on span "Select an option" at bounding box center [244, 207] width 10 height 10
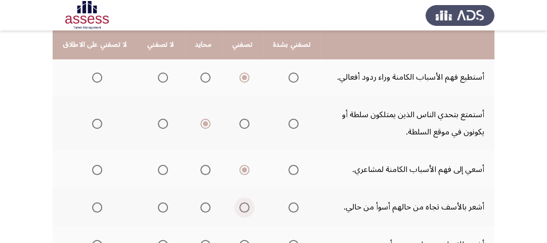
click at [239, 202] on input "Select an option" at bounding box center [244, 207] width 10 height 10
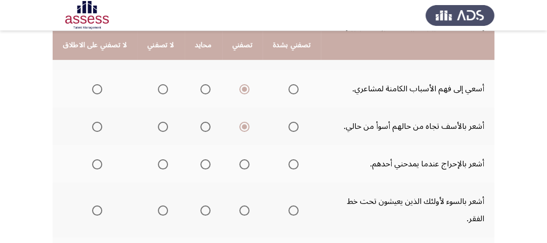
scroll to position [243, 0]
click at [239, 163] on span "Select an option" at bounding box center [244, 163] width 10 height 10
click at [239, 163] on input "Select an option" at bounding box center [244, 163] width 10 height 10
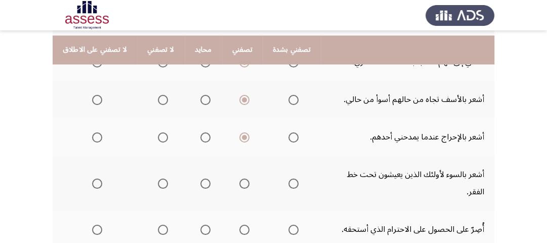
scroll to position [284, 0]
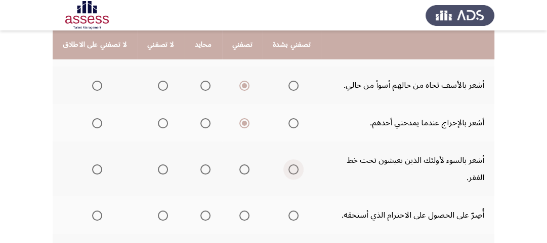
click at [289, 164] on span "Select an option" at bounding box center [294, 169] width 10 height 10
click at [289, 164] on input "Select an option" at bounding box center [294, 169] width 10 height 10
click at [289, 121] on span "Select an option" at bounding box center [294, 123] width 10 height 10
click at [289, 121] on input "Select an option" at bounding box center [294, 123] width 10 height 10
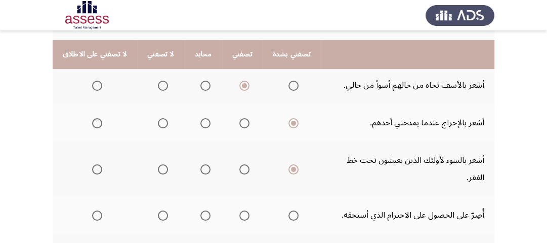
scroll to position [324, 0]
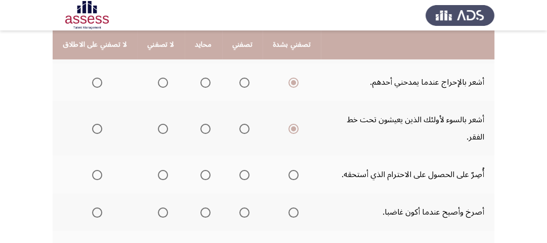
click at [239, 170] on span "Select an option" at bounding box center [244, 175] width 10 height 10
click at [239, 170] on input "Select an option" at bounding box center [244, 175] width 10 height 10
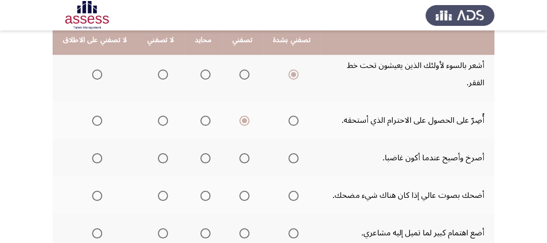
scroll to position [365, 0]
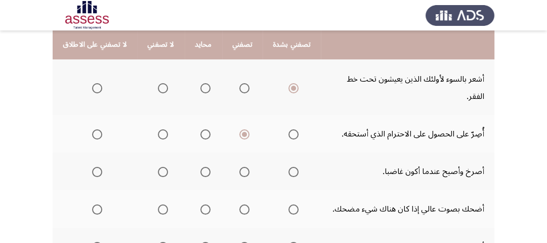
click at [200, 167] on span "Select an option" at bounding box center [205, 172] width 10 height 10
click at [200, 167] on input "Select an option" at bounding box center [205, 172] width 10 height 10
click at [203, 204] on span "Select an option" at bounding box center [205, 209] width 10 height 10
click at [203, 204] on input "Select an option" at bounding box center [205, 209] width 10 height 10
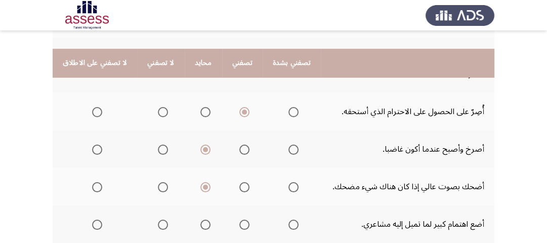
scroll to position [405, 0]
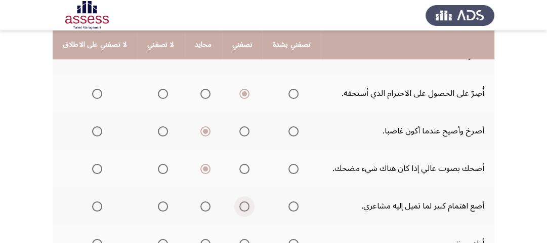
click at [240, 201] on span "Select an option" at bounding box center [244, 206] width 10 height 10
click at [240, 201] on input "Select an option" at bounding box center [244, 206] width 10 height 10
click at [202, 238] on span "Select an option" at bounding box center [205, 243] width 10 height 10
click at [202, 238] on input "Select an option" at bounding box center [205, 243] width 10 height 10
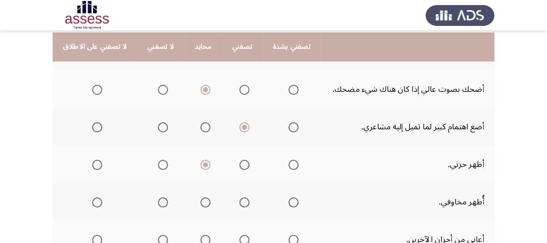
scroll to position [486, 0]
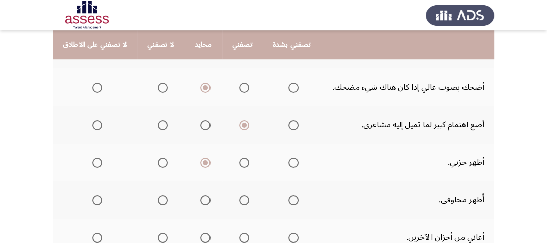
click at [159, 157] on span "Select an option" at bounding box center [163, 162] width 10 height 10
click at [159, 157] on input "Select an option" at bounding box center [163, 162] width 10 height 10
click at [159, 195] on span "Select an option" at bounding box center [163, 200] width 10 height 10
click at [159, 195] on input "Select an option" at bounding box center [163, 200] width 10 height 10
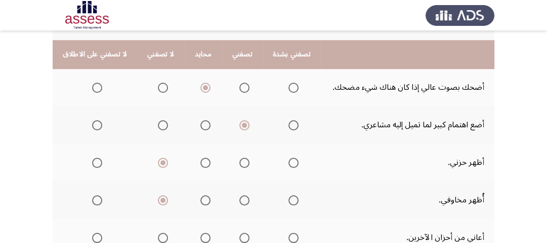
scroll to position [527, 0]
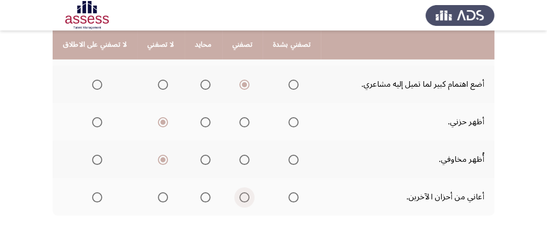
click at [243, 192] on span "Select an option" at bounding box center [244, 197] width 10 height 10
click at [243, 192] on input "Select an option" at bounding box center [244, 197] width 10 height 10
click at [200, 192] on span "Select an option" at bounding box center [205, 197] width 10 height 10
click at [200, 192] on input "Select an option" at bounding box center [205, 197] width 10 height 10
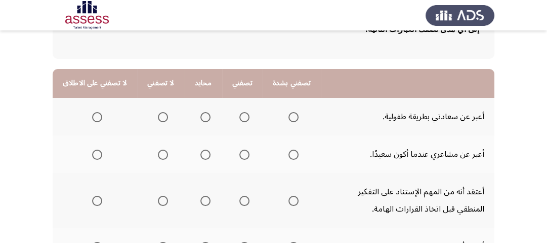
scroll to position [122, 0]
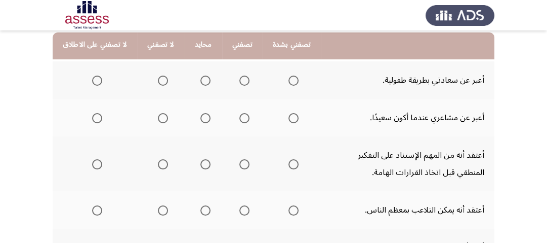
click at [202, 80] on span "Select an option" at bounding box center [205, 80] width 10 height 10
click at [202, 80] on input "Select an option" at bounding box center [205, 80] width 10 height 10
click at [240, 117] on span "Select an option" at bounding box center [244, 118] width 10 height 10
click at [240, 117] on input "Select an option" at bounding box center [244, 118] width 10 height 10
click at [239, 161] on span "Select an option" at bounding box center [244, 164] width 10 height 10
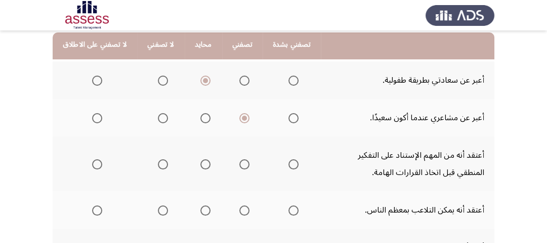
click at [239, 161] on input "Select an option" at bounding box center [244, 164] width 10 height 10
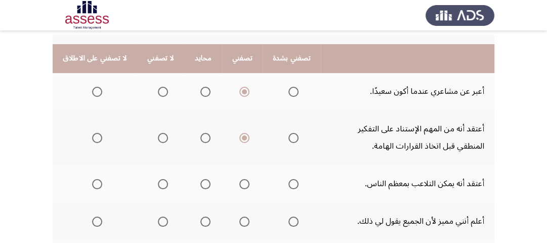
scroll to position [162, 0]
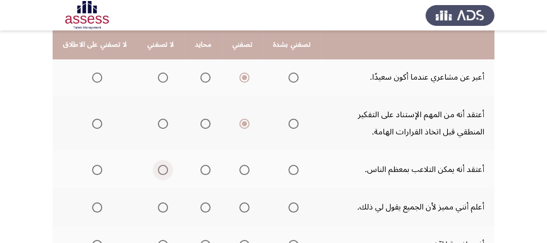
click at [162, 169] on span "Select an option" at bounding box center [163, 170] width 10 height 10
click at [162, 169] on input "Select an option" at bounding box center [163, 170] width 10 height 10
click at [239, 208] on span "Select an option" at bounding box center [244, 207] width 10 height 10
click at [239, 208] on input "Select an option" at bounding box center [244, 207] width 10 height 10
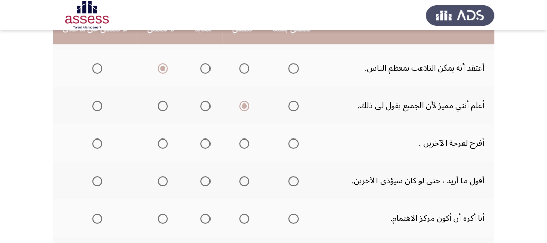
scroll to position [284, 0]
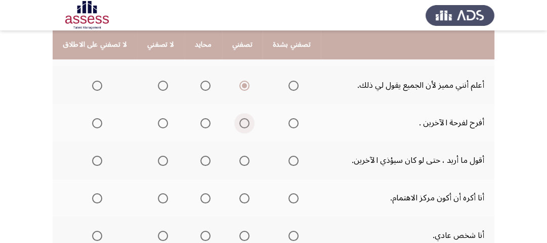
click at [239, 122] on span "Select an option" at bounding box center [244, 123] width 10 height 10
click at [239, 122] on input "Select an option" at bounding box center [244, 123] width 10 height 10
click at [160, 158] on span "Select an option" at bounding box center [163, 160] width 10 height 10
click at [160, 158] on input "Select an option" at bounding box center [163, 160] width 10 height 10
click at [239, 198] on span "Select an option" at bounding box center [244, 198] width 10 height 10
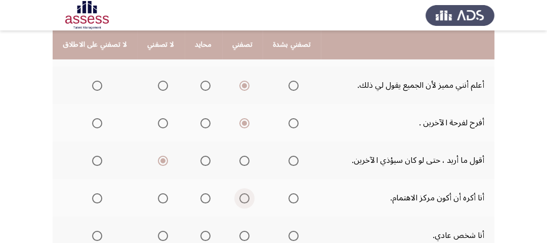
click at [239, 198] on input "Select an option" at bounding box center [244, 198] width 10 height 10
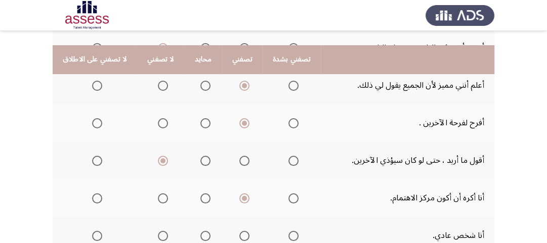
scroll to position [324, 0]
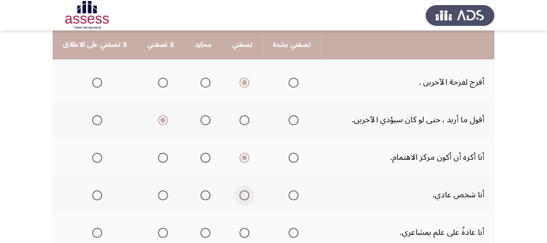
click at [239, 195] on span "Select an option" at bounding box center [244, 195] width 10 height 10
click at [239, 195] on input "Select an option" at bounding box center [244, 195] width 10 height 10
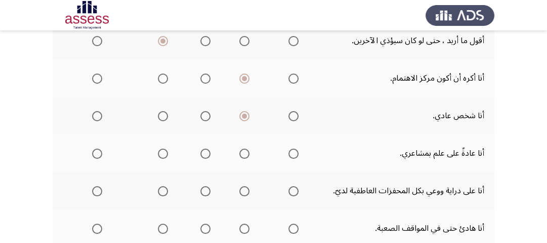
scroll to position [405, 0]
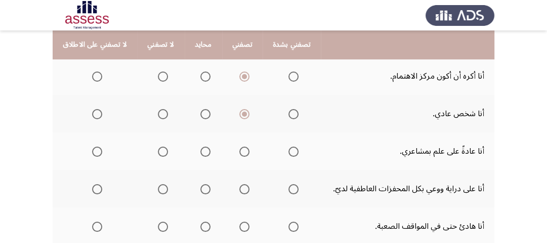
click at [239, 150] on span "Select an option" at bounding box center [244, 151] width 10 height 10
click at [239, 150] on input "Select an option" at bounding box center [244, 151] width 10 height 10
click at [241, 185] on span "Select an option" at bounding box center [244, 189] width 10 height 10
click at [241, 185] on input "Select an option" at bounding box center [244, 189] width 10 height 10
click at [243, 223] on span "Select an option" at bounding box center [244, 226] width 10 height 10
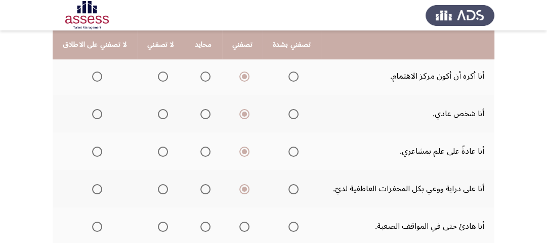
click at [243, 223] on input "Select an option" at bounding box center [244, 226] width 10 height 10
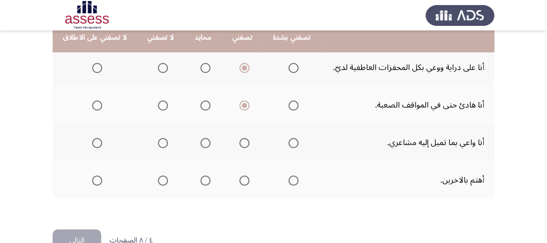
scroll to position [527, 0]
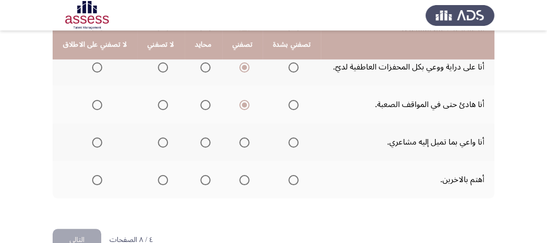
click at [239, 140] on span "Select an option" at bounding box center [244, 142] width 10 height 10
click at [239, 140] on input "Select an option" at bounding box center [244, 142] width 10 height 10
click at [243, 177] on span "Select an option" at bounding box center [244, 180] width 10 height 10
click at [243, 177] on input "Select an option" at bounding box center [244, 180] width 10 height 10
click at [77, 231] on button "التالي" at bounding box center [77, 239] width 49 height 23
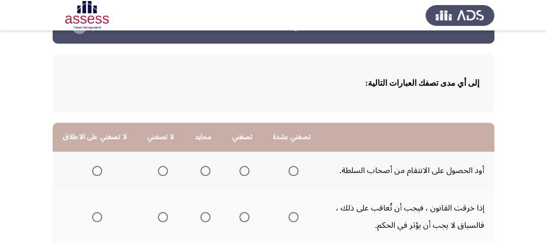
scroll to position [81, 0]
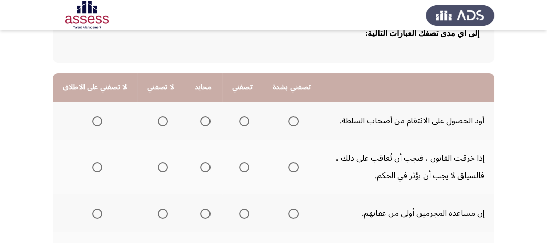
click at [161, 120] on span "Select an option" at bounding box center [163, 121] width 10 height 10
click at [161, 120] on input "Select an option" at bounding box center [163, 121] width 10 height 10
click at [239, 169] on span "Select an option" at bounding box center [244, 167] width 10 height 10
click at [239, 169] on input "Select an option" at bounding box center [244, 167] width 10 height 10
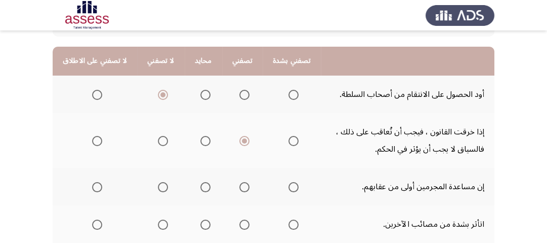
scroll to position [122, 0]
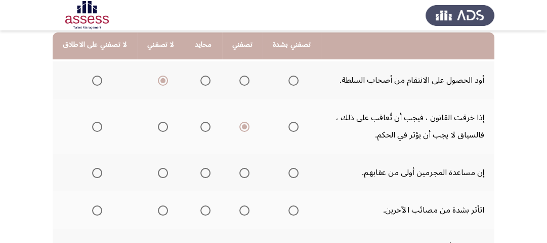
click at [239, 174] on span "Select an option" at bounding box center [244, 173] width 10 height 10
click at [239, 174] on input "Select an option" at bounding box center [244, 173] width 10 height 10
click at [200, 211] on span "Select an option" at bounding box center [205, 210] width 10 height 10
click at [200, 211] on input "Select an option" at bounding box center [205, 210] width 10 height 10
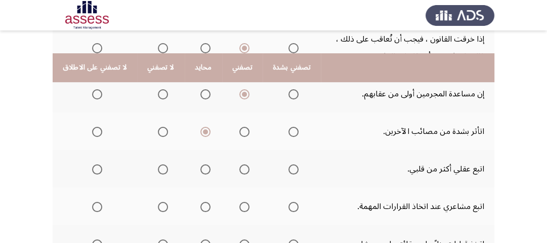
scroll to position [243, 0]
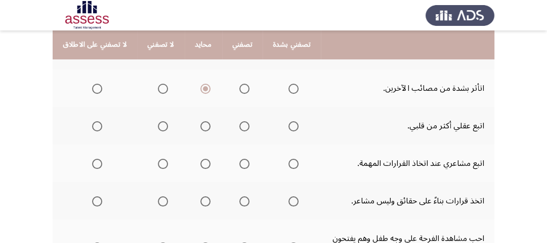
click at [239, 127] on span "Select an option" at bounding box center [244, 126] width 10 height 10
click at [239, 127] on input "Select an option" at bounding box center [244, 126] width 10 height 10
click at [203, 163] on span "Select an option" at bounding box center [205, 163] width 10 height 10
click at [203, 163] on input "Select an option" at bounding box center [205, 163] width 10 height 10
click at [239, 200] on span "Select an option" at bounding box center [244, 201] width 10 height 10
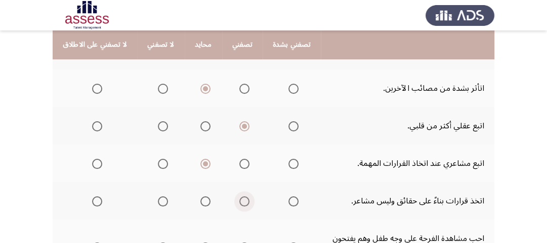
click at [239, 200] on input "Select an option" at bounding box center [244, 201] width 10 height 10
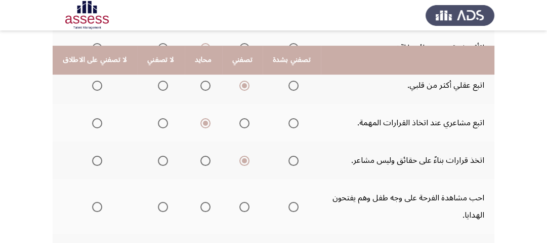
scroll to position [324, 0]
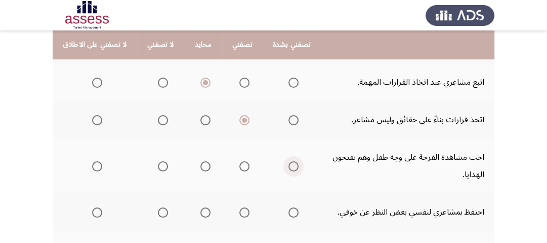
click at [289, 165] on span "Select an option" at bounding box center [294, 166] width 10 height 10
click at [289, 165] on input "Select an option" at bounding box center [294, 166] width 10 height 10
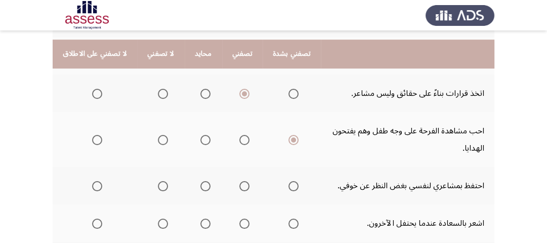
scroll to position [365, 0]
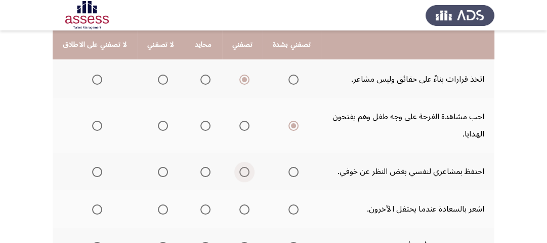
click at [240, 169] on span "Select an option" at bounding box center [244, 172] width 10 height 10
click at [240, 169] on input "Select an option" at bounding box center [244, 172] width 10 height 10
click at [289, 208] on span "Select an option" at bounding box center [294, 209] width 10 height 10
click at [289, 208] on input "Select an option" at bounding box center [294, 209] width 10 height 10
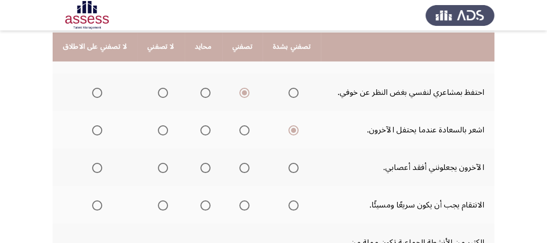
scroll to position [446, 0]
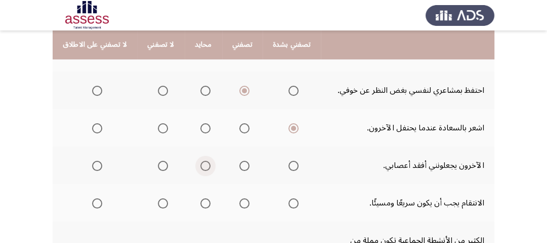
click at [200, 164] on span "Select an option" at bounding box center [205, 165] width 10 height 10
click at [200, 164] on input "Select an option" at bounding box center [205, 165] width 10 height 10
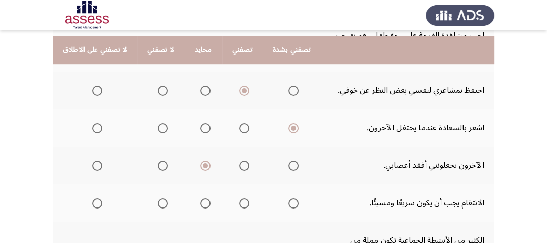
scroll to position [486, 0]
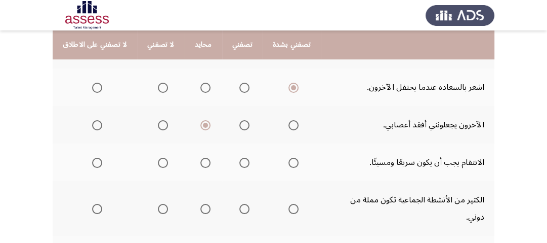
click at [202, 162] on span "Select an option" at bounding box center [205, 162] width 10 height 10
click at [202, 162] on input "Select an option" at bounding box center [205, 162] width 10 height 10
click at [200, 204] on span "Select an option" at bounding box center [205, 209] width 10 height 10
click at [200, 204] on input "Select an option" at bounding box center [205, 209] width 10 height 10
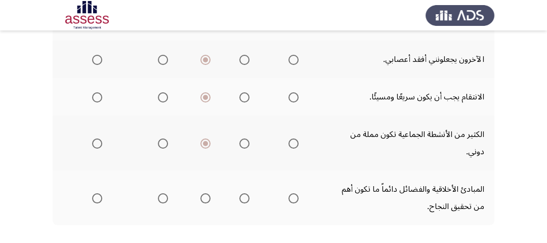
scroll to position [567, 0]
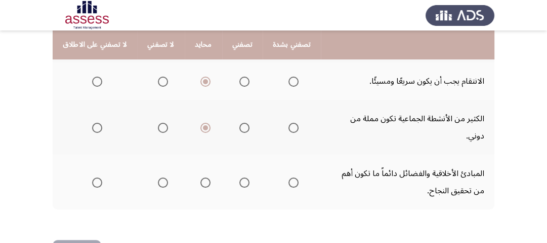
click at [239, 177] on span "Select an option" at bounding box center [244, 182] width 10 height 10
click at [239, 177] on input "Select an option" at bounding box center [244, 182] width 10 height 10
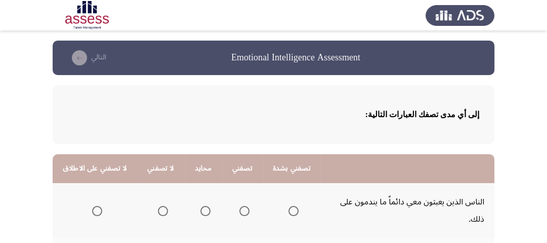
scroll to position [81, 0]
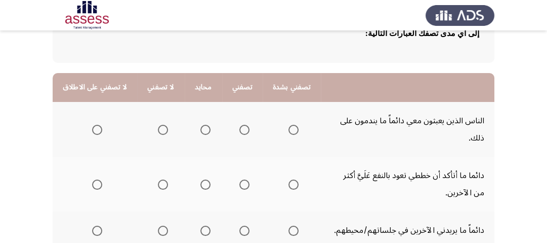
click at [201, 129] on span "Select an option" at bounding box center [205, 130] width 10 height 10
click at [201, 129] on input "Select an option" at bounding box center [205, 130] width 10 height 10
click at [239, 185] on span "Select an option" at bounding box center [244, 184] width 10 height 10
click at [239, 185] on input "Select an option" at bounding box center [244, 184] width 10 height 10
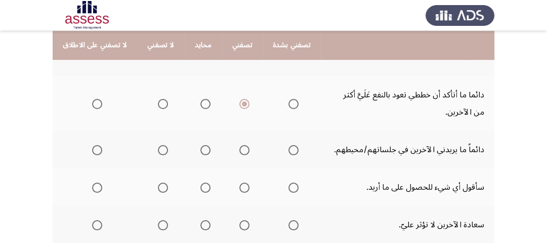
scroll to position [162, 0]
click at [239, 150] on span "Select an option" at bounding box center [244, 149] width 10 height 10
click at [239, 150] on input "Select an option" at bounding box center [244, 149] width 10 height 10
click at [158, 186] on span "Select an option" at bounding box center [163, 187] width 10 height 10
click at [158, 186] on input "Select an option" at bounding box center [163, 187] width 10 height 10
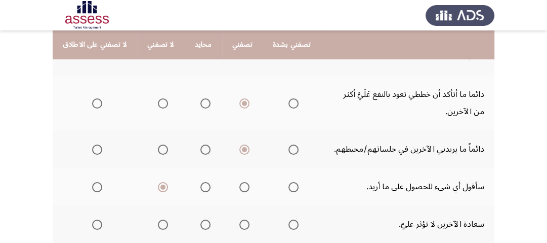
click at [200, 186] on span "Select an option" at bounding box center [205, 187] width 10 height 10
click at [200, 186] on input "Select an option" at bounding box center [205, 187] width 10 height 10
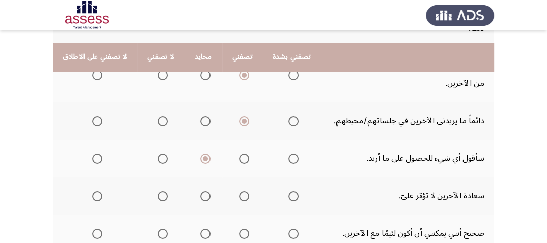
scroll to position [203, 0]
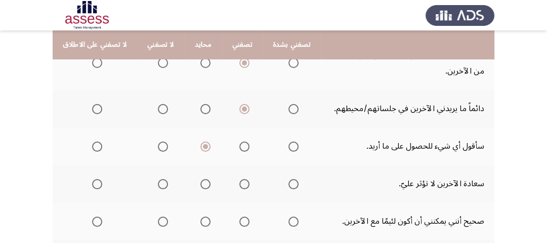
click at [159, 183] on span "Select an option" at bounding box center [163, 184] width 10 height 10
click at [159, 183] on input "Select an option" at bounding box center [163, 184] width 10 height 10
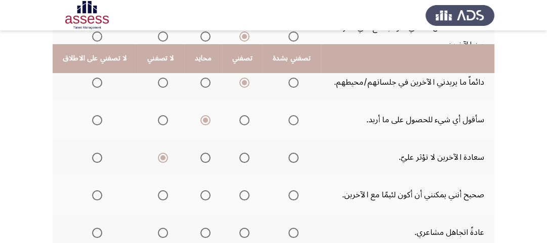
scroll to position [243, 0]
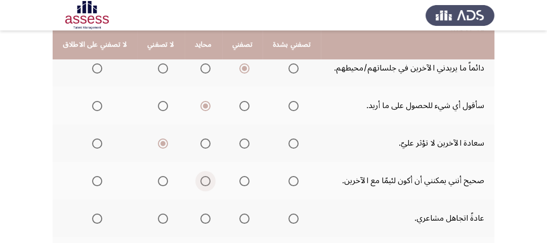
click at [202, 180] on span "Select an option" at bounding box center [205, 181] width 10 height 10
click at [202, 180] on input "Select an option" at bounding box center [205, 181] width 10 height 10
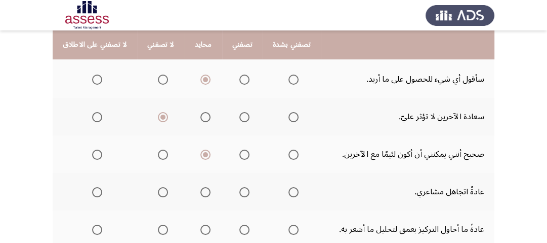
scroll to position [284, 0]
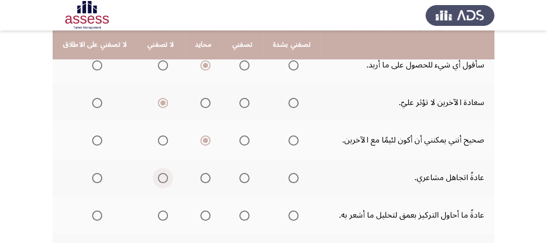
click at [158, 177] on span "Select an option" at bounding box center [163, 178] width 10 height 10
click at [158, 177] on input "Select an option" at bounding box center [163, 178] width 10 height 10
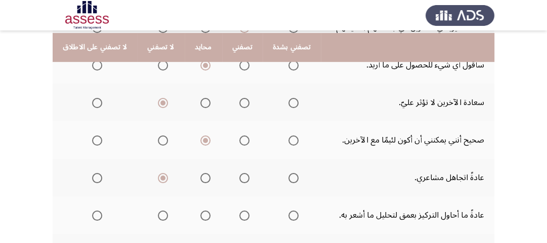
scroll to position [324, 0]
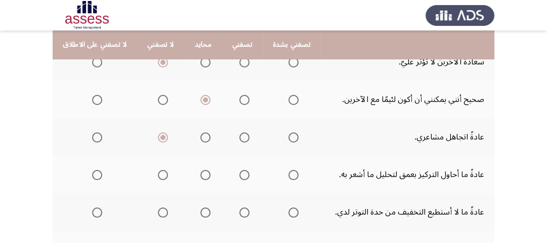
click at [239, 174] on span "Select an option" at bounding box center [244, 175] width 10 height 10
click at [239, 174] on input "Select an option" at bounding box center [244, 175] width 10 height 10
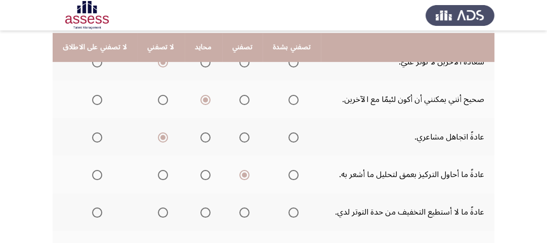
scroll to position [365, 0]
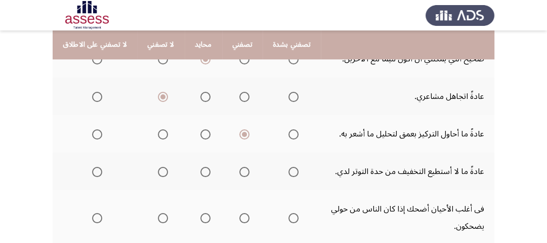
click at [205, 170] on span "Select an option" at bounding box center [205, 172] width 10 height 10
click at [205, 170] on input "Select an option" at bounding box center [205, 172] width 10 height 10
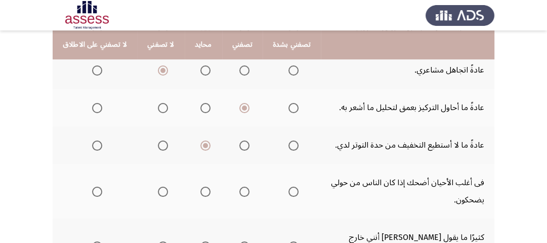
scroll to position [405, 0]
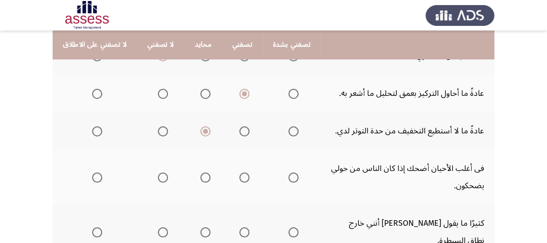
click at [203, 176] on span "Select an option" at bounding box center [205, 177] width 10 height 10
click at [203, 176] on input "Select an option" at bounding box center [205, 177] width 10 height 10
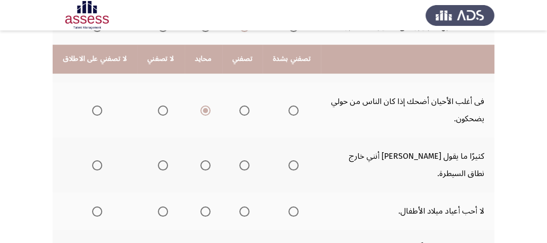
scroll to position [486, 0]
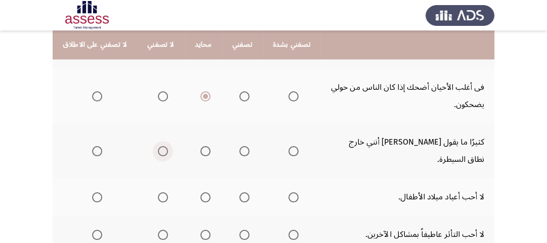
click at [158, 146] on span "Select an option" at bounding box center [163, 151] width 10 height 10
click at [158, 146] on input "Select an option" at bounding box center [163, 151] width 10 height 10
click at [158, 192] on span "Select an option" at bounding box center [163, 197] width 10 height 10
click at [158, 192] on input "Select an option" at bounding box center [163, 197] width 10 height 10
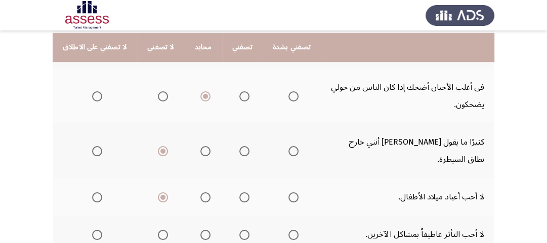
scroll to position [527, 0]
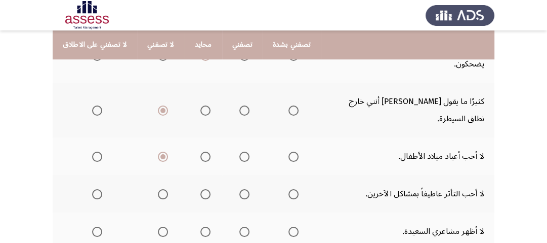
click at [158, 189] on span "Select an option" at bounding box center [163, 194] width 10 height 10
click at [158, 189] on input "Select an option" at bounding box center [163, 194] width 10 height 10
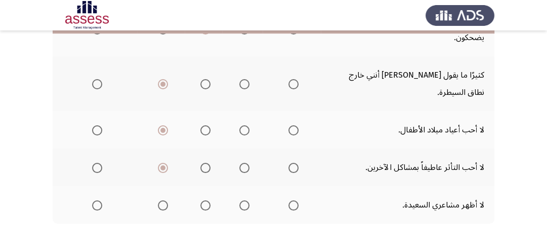
scroll to position [567, 0]
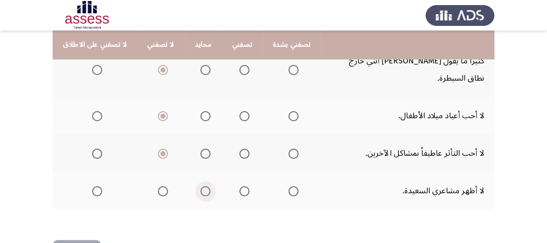
click at [200, 186] on span "Select an option" at bounding box center [205, 191] width 10 height 10
click at [200, 186] on input "Select an option" at bounding box center [205, 191] width 10 height 10
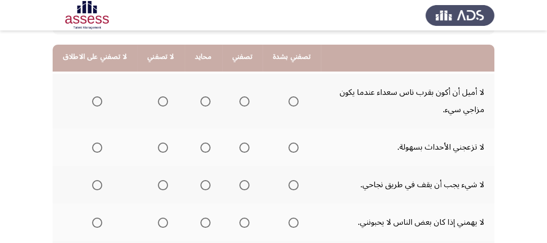
scroll to position [122, 0]
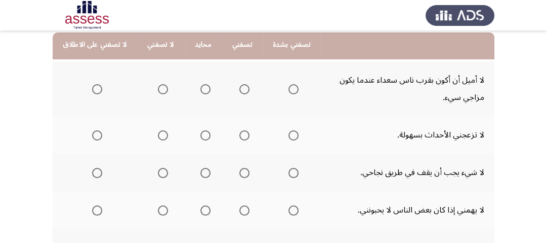
click at [239, 90] on span "Select an option" at bounding box center [244, 89] width 10 height 10
click at [239, 90] on input "Select an option" at bounding box center [244, 89] width 10 height 10
click at [200, 135] on span "Select an option" at bounding box center [205, 135] width 10 height 10
click at [200, 135] on input "Select an option" at bounding box center [205, 135] width 10 height 10
click at [200, 172] on span "Select an option" at bounding box center [205, 173] width 10 height 10
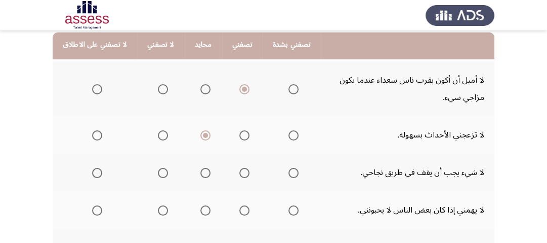
click at [200, 172] on input "Select an option" at bounding box center [205, 173] width 10 height 10
click at [205, 209] on span "Select an option" at bounding box center [205, 210] width 10 height 10
click at [205, 209] on input "Select an option" at bounding box center [205, 210] width 10 height 10
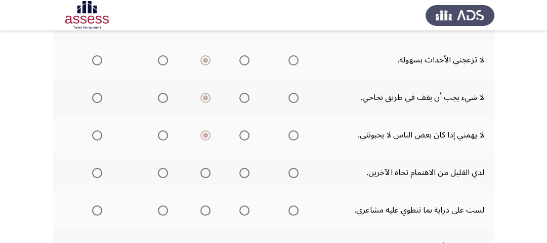
scroll to position [203, 0]
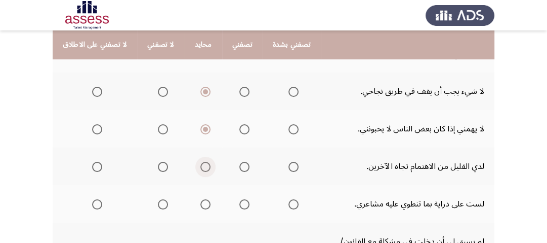
click at [201, 166] on span "Select an option" at bounding box center [205, 167] width 10 height 10
click at [201, 166] on input "Select an option" at bounding box center [205, 167] width 10 height 10
click at [203, 203] on span "Select an option" at bounding box center [205, 204] width 10 height 10
click at [203, 203] on input "Select an option" at bounding box center [205, 204] width 10 height 10
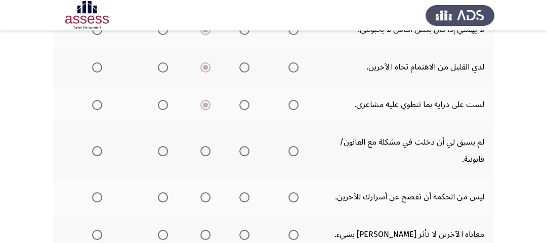
scroll to position [324, 0]
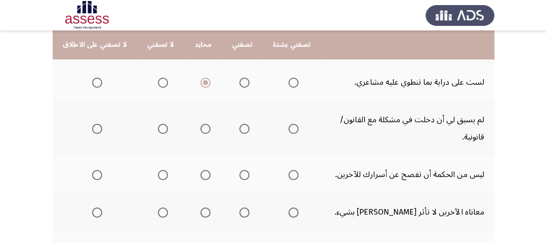
click at [202, 128] on span "Select an option" at bounding box center [205, 129] width 10 height 10
click at [202, 128] on input "Select an option" at bounding box center [205, 129] width 10 height 10
click at [239, 170] on span "Select an option" at bounding box center [244, 175] width 10 height 10
click at [239, 170] on input "Select an option" at bounding box center [244, 175] width 10 height 10
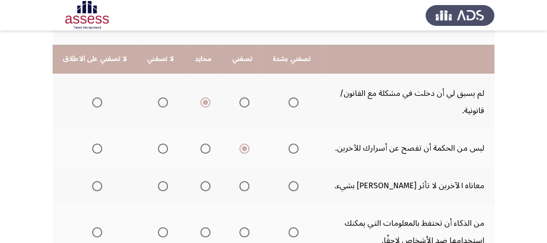
scroll to position [365, 0]
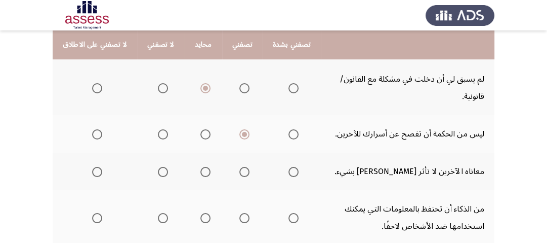
click at [203, 168] on span "Select an option" at bounding box center [205, 172] width 10 height 10
click at [203, 168] on input "Select an option" at bounding box center [205, 172] width 10 height 10
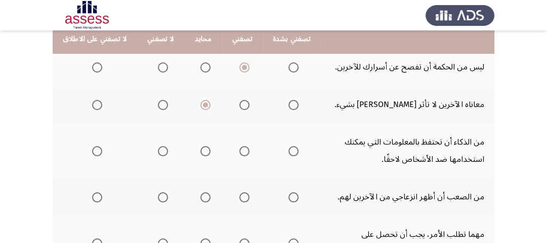
scroll to position [446, 0]
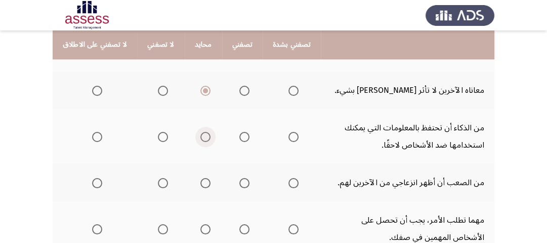
click at [200, 136] on span "Select an option" at bounding box center [205, 137] width 10 height 10
click at [200, 136] on input "Select an option" at bounding box center [205, 137] width 10 height 10
click at [201, 178] on span "Select an option" at bounding box center [205, 183] width 10 height 10
click at [201, 178] on input "Select an option" at bounding box center [205, 183] width 10 height 10
click at [203, 224] on span "Select an option" at bounding box center [205, 229] width 10 height 10
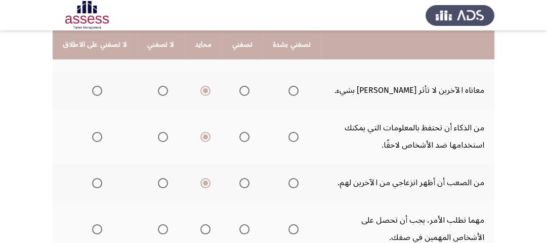
click at [203, 224] on input "Select an option" at bounding box center [205, 229] width 10 height 10
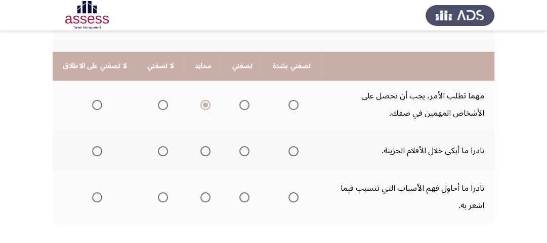
scroll to position [608, 0]
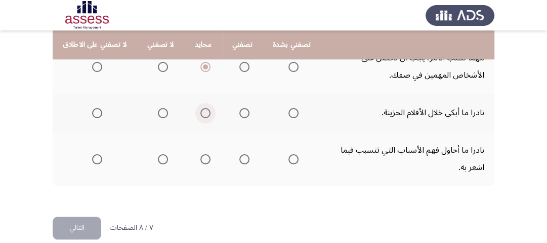
click at [202, 112] on span "Select an option" at bounding box center [205, 113] width 10 height 10
click at [202, 112] on input "Select an option" at bounding box center [205, 113] width 10 height 10
click at [202, 154] on span "Select an option" at bounding box center [205, 159] width 10 height 10
click at [202, 154] on input "Select an option" at bounding box center [205, 159] width 10 height 10
click at [78, 229] on button "التالي" at bounding box center [77, 227] width 49 height 23
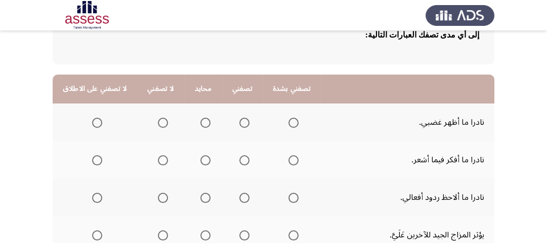
scroll to position [81, 0]
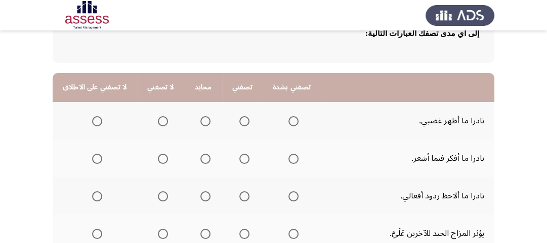
click at [240, 119] on span "Select an option" at bounding box center [244, 121] width 10 height 10
click at [240, 119] on input "Select an option" at bounding box center [244, 121] width 10 height 10
click at [200, 158] on span "Select an option" at bounding box center [205, 158] width 10 height 10
click at [200, 158] on input "Select an option" at bounding box center [205, 158] width 10 height 10
click at [160, 195] on span "Select an option" at bounding box center [163, 196] width 10 height 10
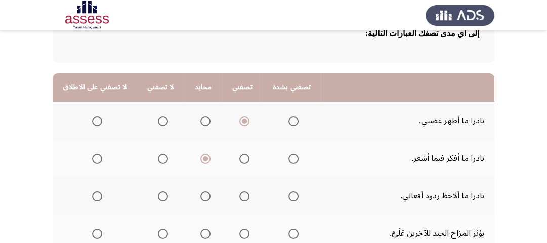
click at [160, 195] on input "Select an option" at bounding box center [163, 196] width 10 height 10
click at [162, 158] on span "Select an option" at bounding box center [163, 158] width 10 height 10
click at [162, 158] on input "Select an option" at bounding box center [163, 158] width 10 height 10
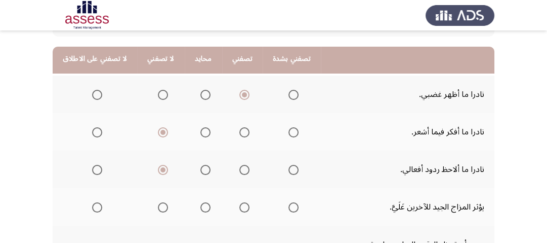
scroll to position [122, 0]
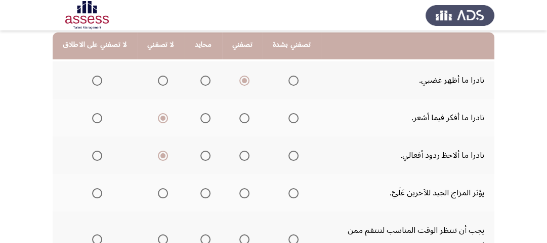
click at [240, 192] on span "Select an option" at bounding box center [244, 193] width 10 height 10
click at [240, 192] on input "Select an option" at bounding box center [244, 193] width 10 height 10
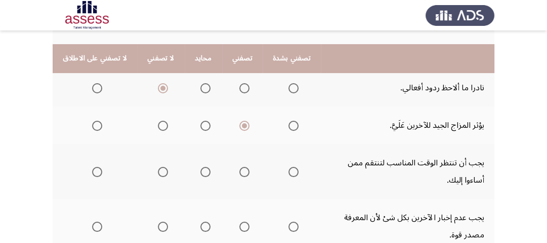
scroll to position [203, 0]
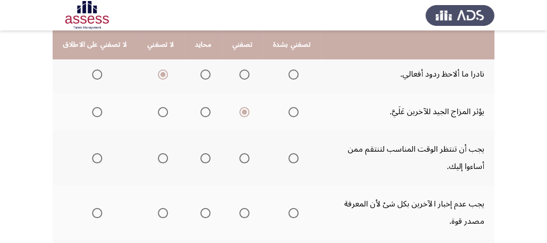
click at [239, 156] on span "Select an option" at bounding box center [244, 158] width 10 height 10
click at [239, 156] on input "Select an option" at bounding box center [244, 158] width 10 height 10
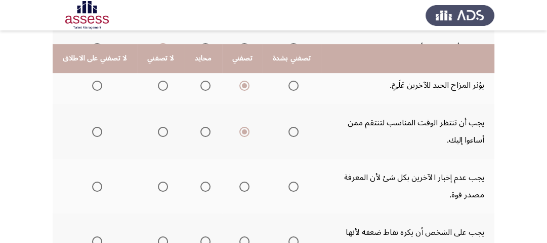
scroll to position [243, 0]
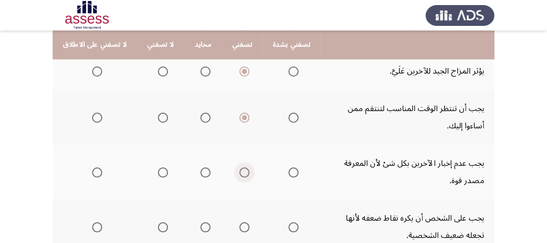
click at [239, 172] on span "Select an option" at bounding box center [244, 172] width 10 height 10
click at [239, 172] on input "Select an option" at bounding box center [244, 172] width 10 height 10
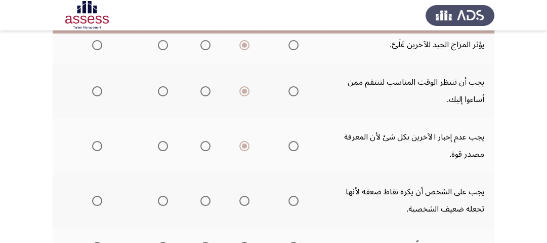
scroll to position [284, 0]
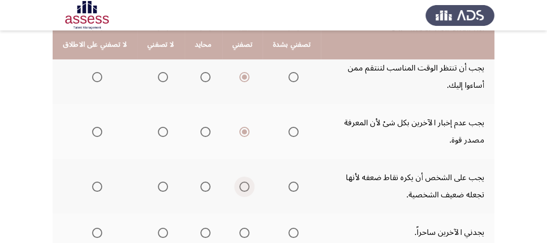
click at [241, 184] on span "Select an option" at bounding box center [244, 186] width 10 height 10
click at [241, 184] on input "Select an option" at bounding box center [244, 186] width 10 height 10
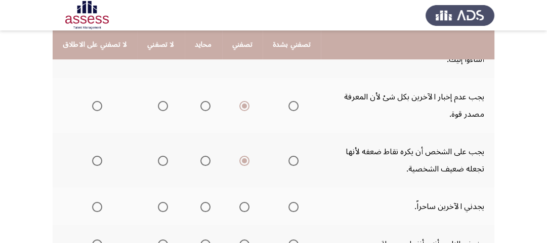
scroll to position [324, 0]
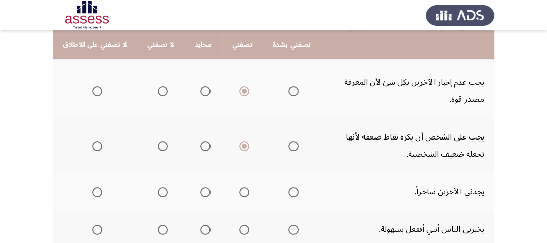
click at [239, 188] on span "Select an option" at bounding box center [244, 192] width 10 height 10
click at [239, 188] on input "Select an option" at bounding box center [244, 192] width 10 height 10
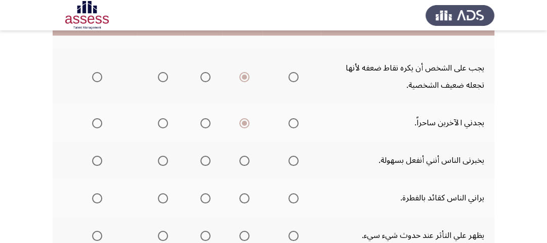
scroll to position [405, 0]
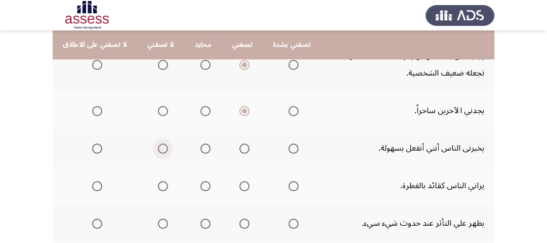
click at [158, 146] on span "Select an option" at bounding box center [163, 148] width 10 height 10
click at [158, 146] on input "Select an option" at bounding box center [163, 148] width 10 height 10
click at [239, 184] on span "Select an option" at bounding box center [244, 186] width 10 height 10
click at [239, 184] on input "Select an option" at bounding box center [244, 186] width 10 height 10
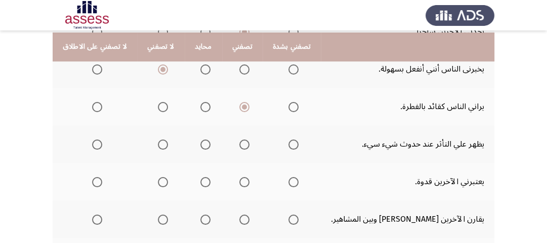
scroll to position [486, 0]
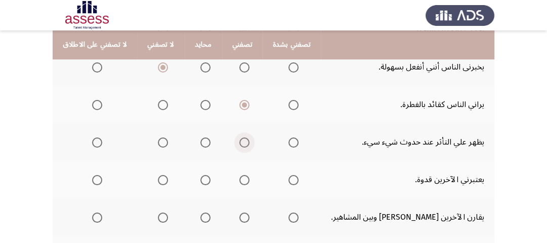
click at [239, 140] on span "Select an option" at bounding box center [244, 142] width 10 height 10
click at [239, 140] on input "Select an option" at bounding box center [244, 142] width 10 height 10
click at [243, 177] on span "Select an option" at bounding box center [244, 180] width 10 height 10
click at [243, 177] on input "Select an option" at bounding box center [244, 180] width 10 height 10
click at [245, 217] on span "Select an option" at bounding box center [245, 217] width 0 height 0
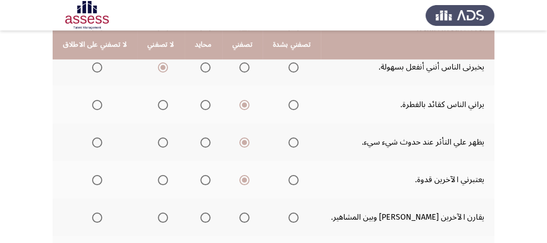
click at [239, 213] on input "Select an option" at bounding box center [244, 217] width 10 height 10
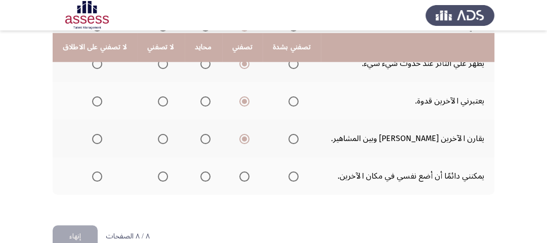
scroll to position [567, 0]
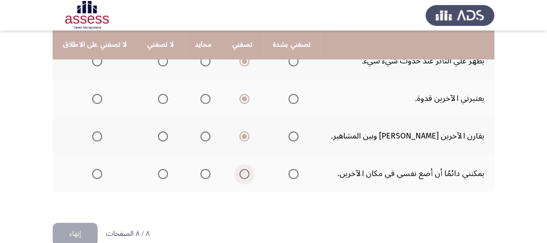
click at [240, 172] on span "Select an option" at bounding box center [244, 174] width 10 height 10
click at [240, 172] on input "Select an option" at bounding box center [244, 174] width 10 height 10
click at [79, 233] on button "إنهاء" at bounding box center [75, 233] width 45 height 23
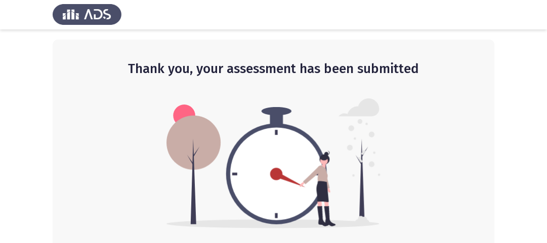
scroll to position [0, 0]
